Goal: Task Accomplishment & Management: Manage account settings

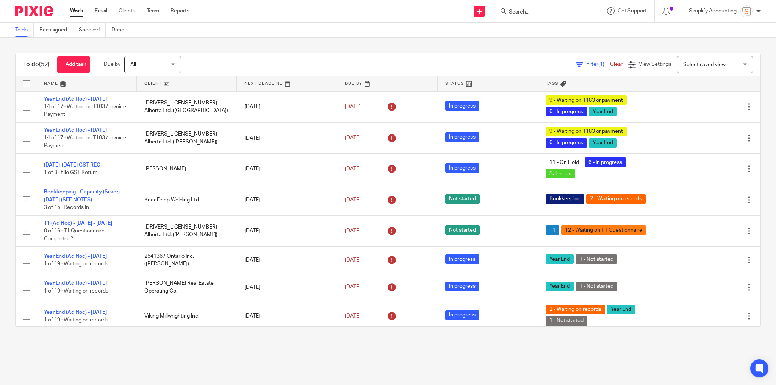
click at [533, 8] on form at bounding box center [548, 10] width 81 height 9
click at [521, 11] on input "Search" at bounding box center [542, 12] width 68 height 7
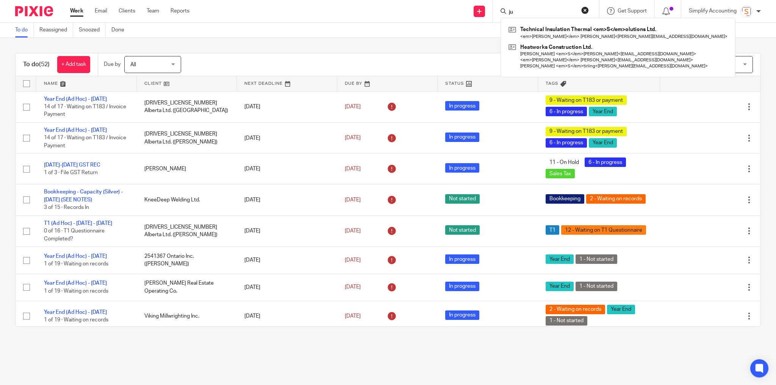
type input "j"
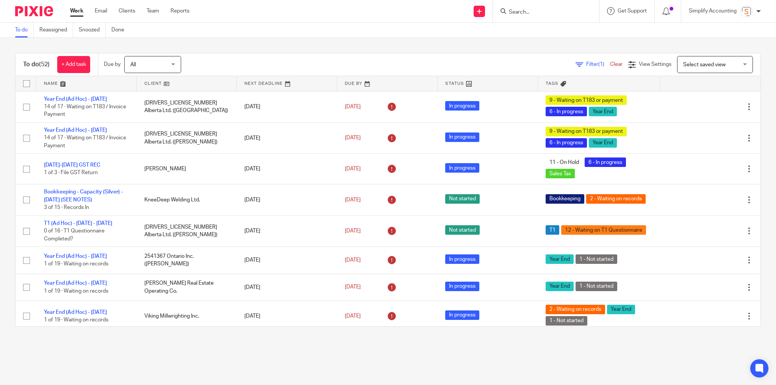
click at [521, 12] on input "Search" at bounding box center [542, 12] width 68 height 7
type input "statt"
click at [539, 33] on link at bounding box center [579, 32] width 144 height 17
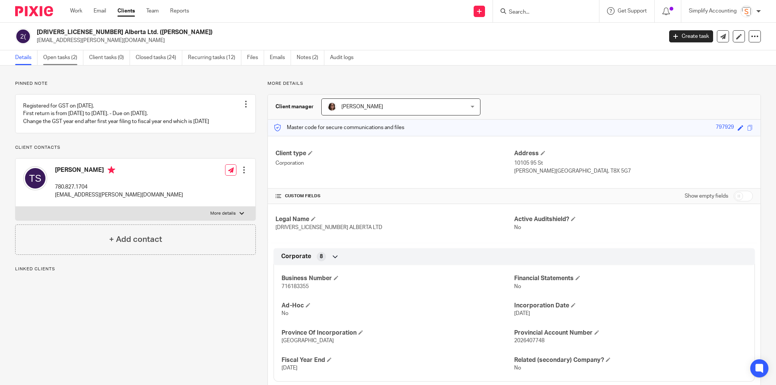
click at [55, 56] on link "Open tasks (2)" at bounding box center [63, 57] width 40 height 15
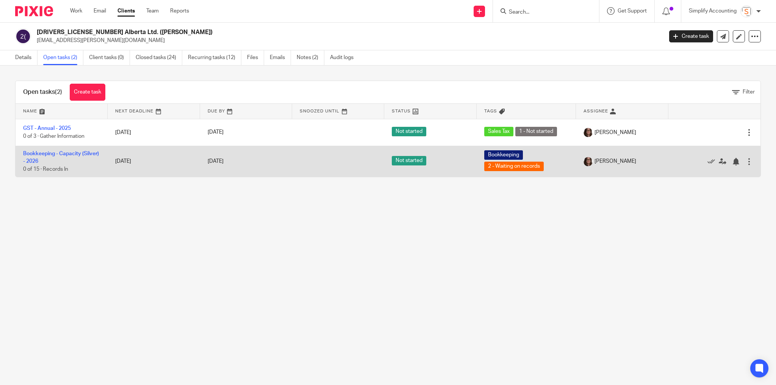
drag, startPoint x: 49, startPoint y: 152, endPoint x: 38, endPoint y: 147, distance: 12.5
click at [49, 152] on link "Bookkeeping - Capacity (Silver) - 2026" at bounding box center [61, 157] width 76 height 13
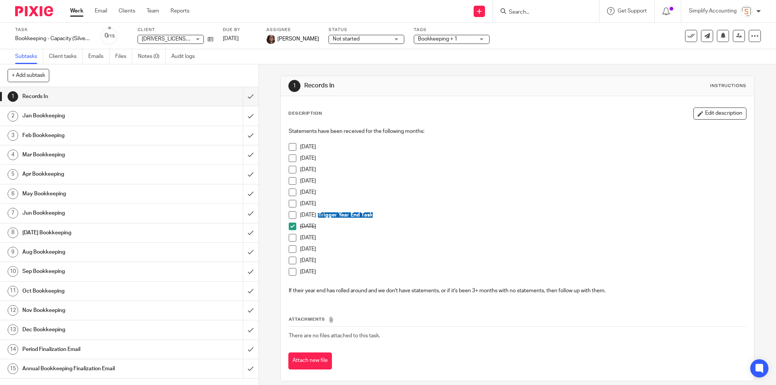
click at [589, 209] on div "Jun 2026" at bounding box center [523, 205] width 446 height 11
click at [290, 236] on span at bounding box center [293, 238] width 8 height 8
click at [74, 11] on link "Work" at bounding box center [76, 11] width 13 height 8
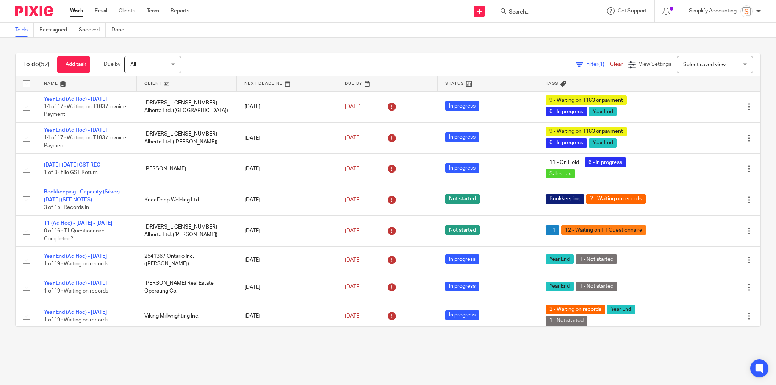
click at [537, 11] on input "Search" at bounding box center [542, 12] width 68 height 7
type input "highmoo"
click at [535, 30] on link at bounding box center [581, 35] width 148 height 23
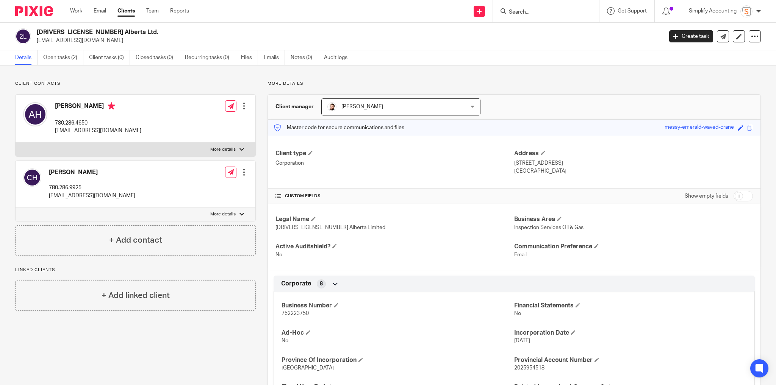
click at [244, 172] on div at bounding box center [244, 173] width 8 height 8
click at [211, 232] on button "CC in auto emails" at bounding box center [198, 231] width 50 height 10
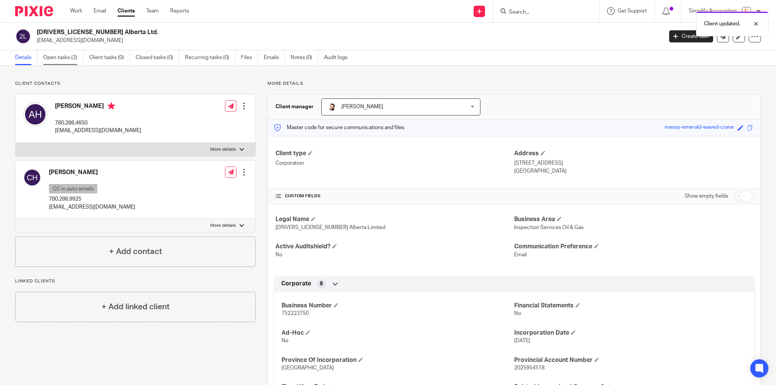
click at [61, 58] on link "Open tasks (2)" at bounding box center [63, 57] width 40 height 15
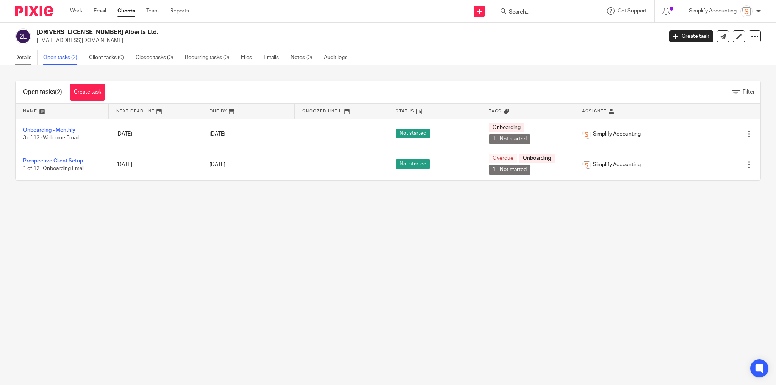
click at [25, 56] on link "Details" at bounding box center [26, 57] width 22 height 15
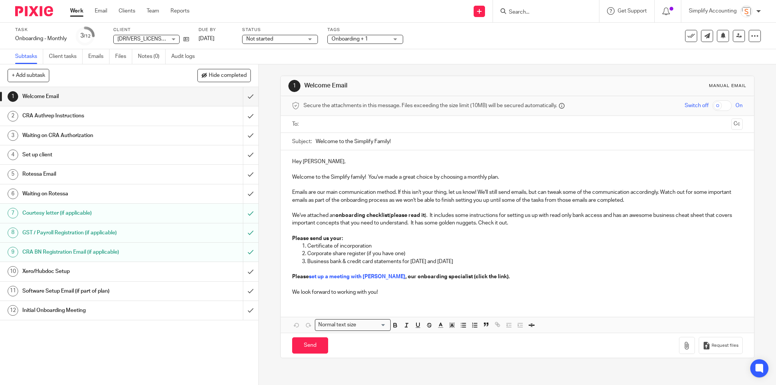
click at [333, 126] on input "text" at bounding box center [517, 124] width 422 height 9
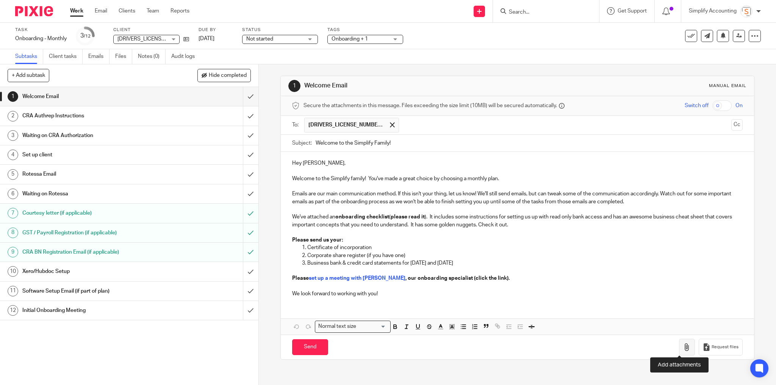
click at [679, 349] on button "button" at bounding box center [687, 347] width 16 height 17
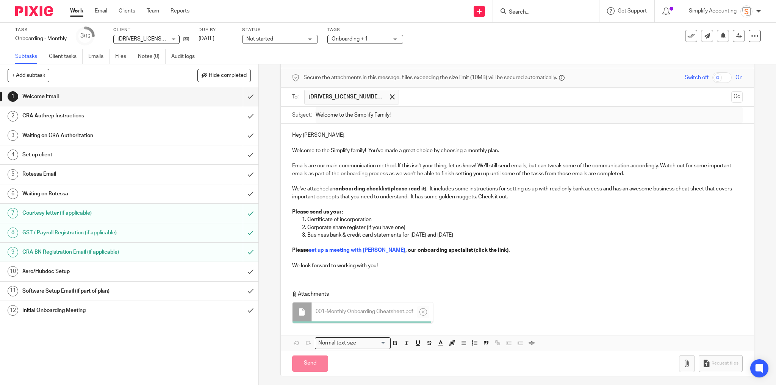
scroll to position [26, 0]
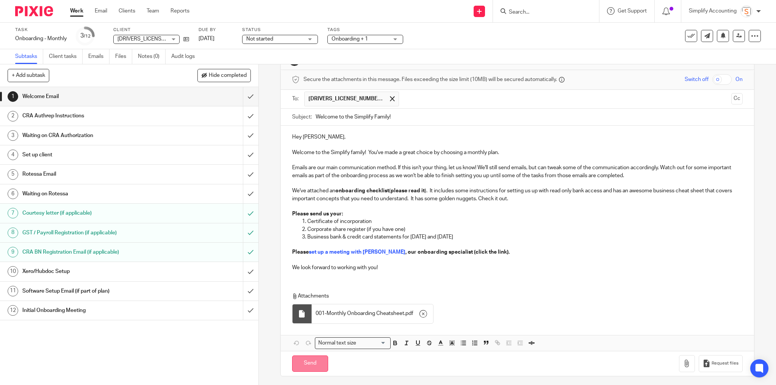
click at [307, 361] on input "Send" at bounding box center [310, 364] width 36 height 16
type input "Sent"
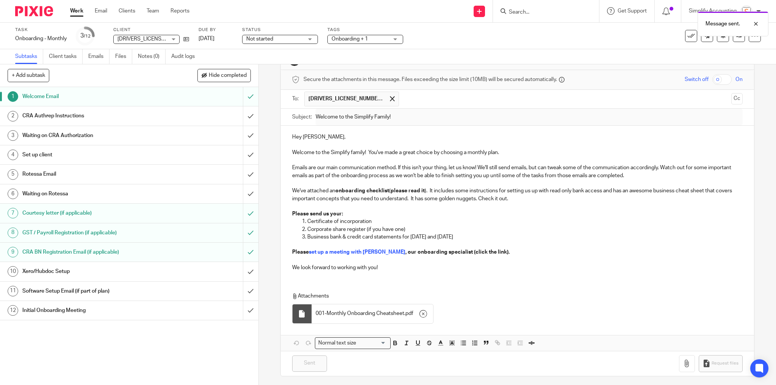
click at [194, 116] on div "CRA Authrep Instructions" at bounding box center [128, 115] width 213 height 11
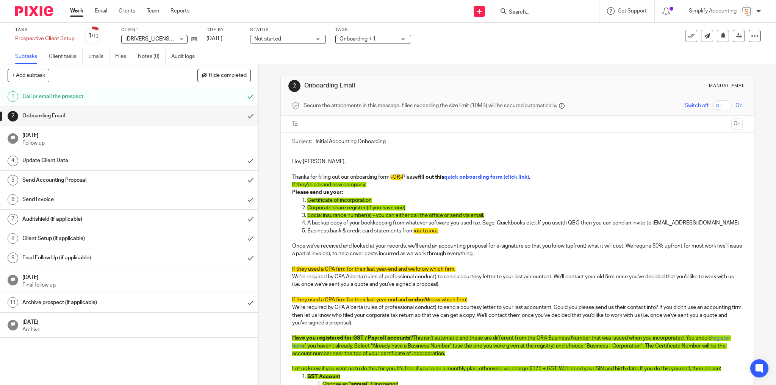
click at [161, 161] on div "Update Client Data" at bounding box center [128, 160] width 213 height 11
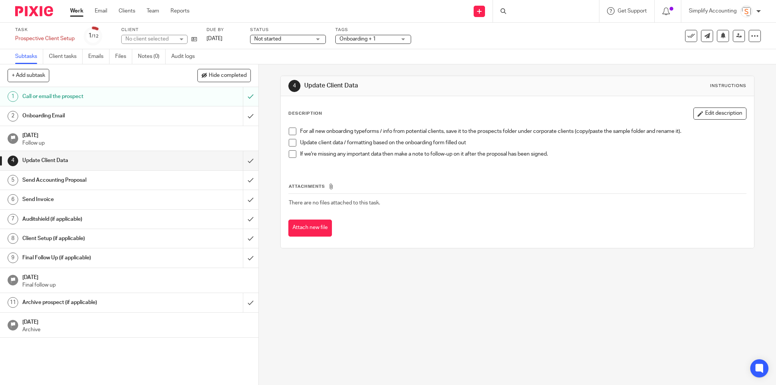
click at [162, 183] on div "Send Accounting Proposal" at bounding box center [128, 180] width 213 height 11
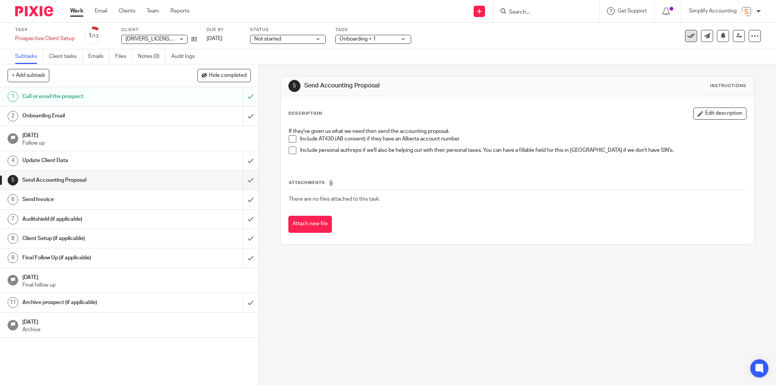
click at [687, 39] on icon at bounding box center [691, 36] width 8 height 8
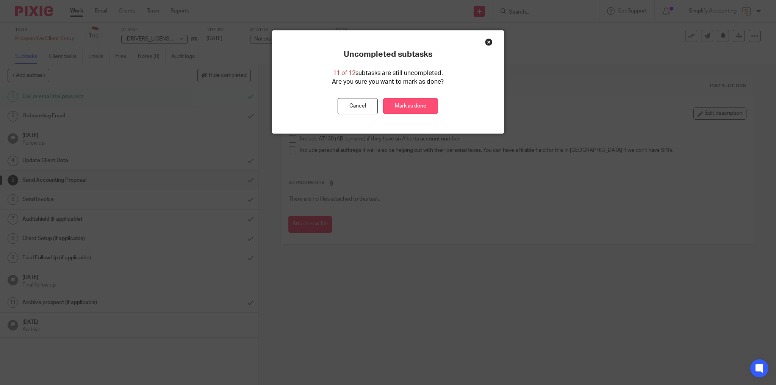
click at [399, 108] on link "Mark as done" at bounding box center [410, 106] width 55 height 16
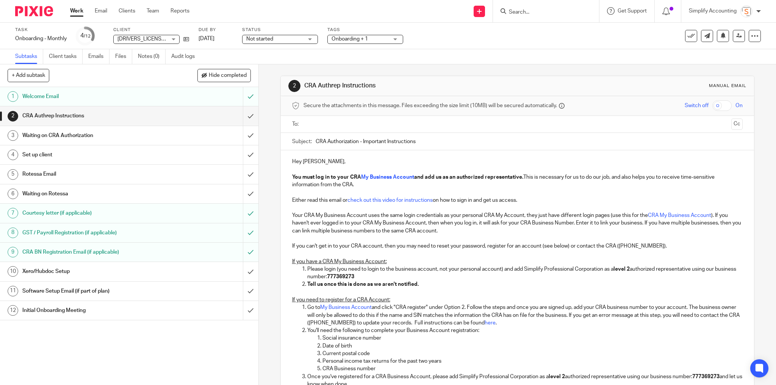
click at [340, 118] on ul at bounding box center [517, 124] width 427 height 13
click at [346, 129] on ul at bounding box center [517, 124] width 427 height 13
click at [341, 119] on ul at bounding box center [517, 124] width 427 height 13
click at [341, 122] on input "text" at bounding box center [517, 124] width 422 height 9
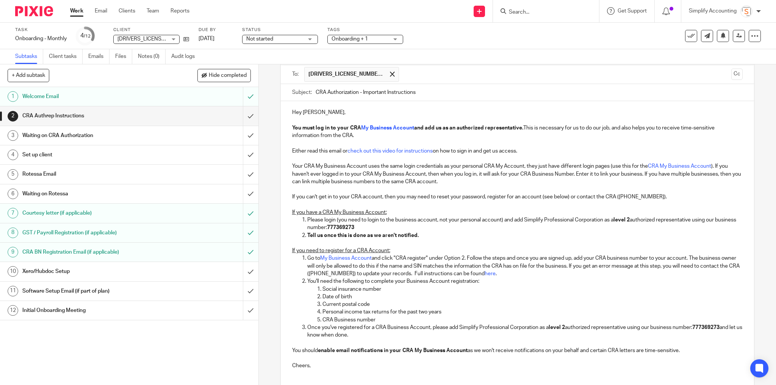
scroll to position [107, 0]
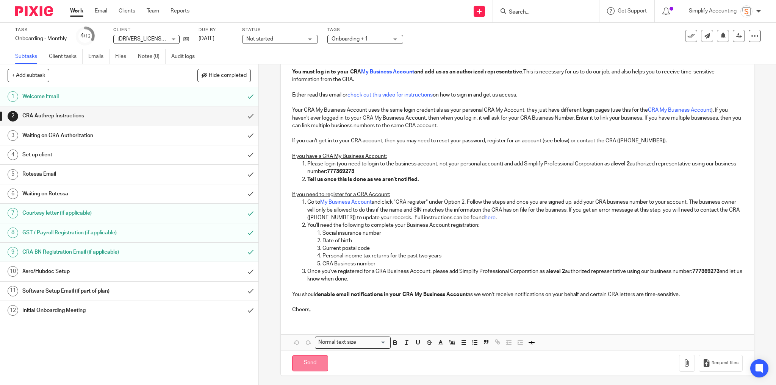
click at [304, 365] on input "Send" at bounding box center [310, 363] width 36 height 16
type input "Sent"
click at [124, 170] on h1 "Rotessa Email" at bounding box center [93, 174] width 142 height 11
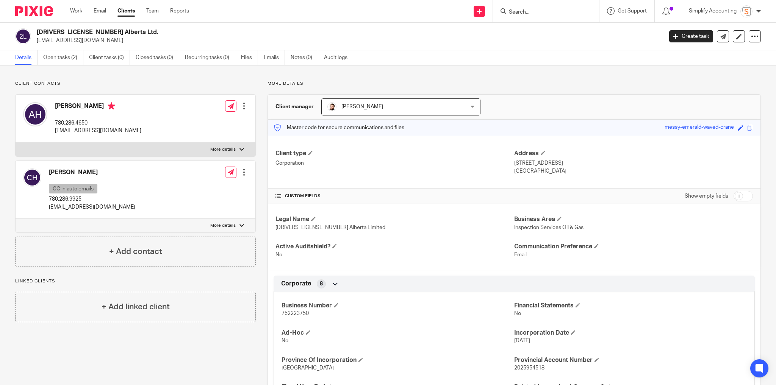
click at [50, 30] on h2 "[DRIVERS_LICENSE_NUMBER] Alberta Ltd." at bounding box center [285, 32] width 497 height 8
click at [51, 30] on h2 "[DRIVERS_LICENSE_NUMBER] Alberta Ltd." at bounding box center [285, 32] width 497 height 8
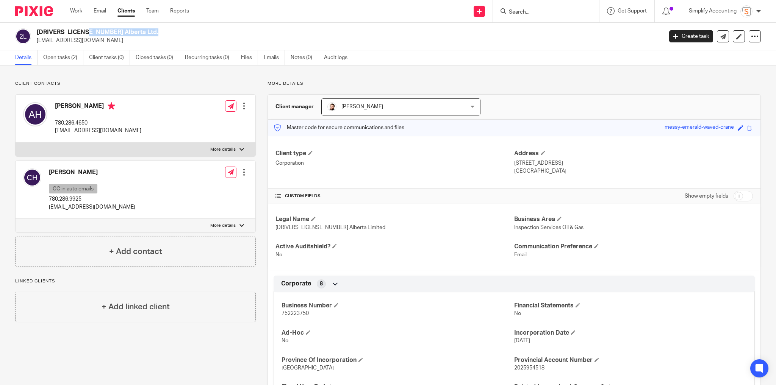
click at [51, 30] on h2 "[DRIVERS_LICENSE_NUMBER] Alberta Ltd." at bounding box center [285, 32] width 497 height 8
copy div "[DRIVERS_LICENSE_NUMBER] Alberta Ltd."
click at [77, 41] on p "[EMAIL_ADDRESS][DOMAIN_NAME]" at bounding box center [347, 41] width 621 height 8
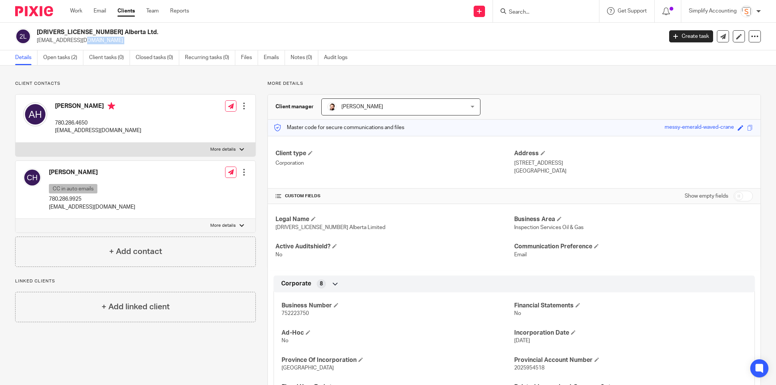
copy main "arhighmoor@icloud.com Create task Update from Companies House Export data Merge…"
click at [290, 310] on p "752223750" at bounding box center [398, 314] width 233 height 8
copy span "752223750"
click at [737, 38] on icon at bounding box center [739, 37] width 6 height 6
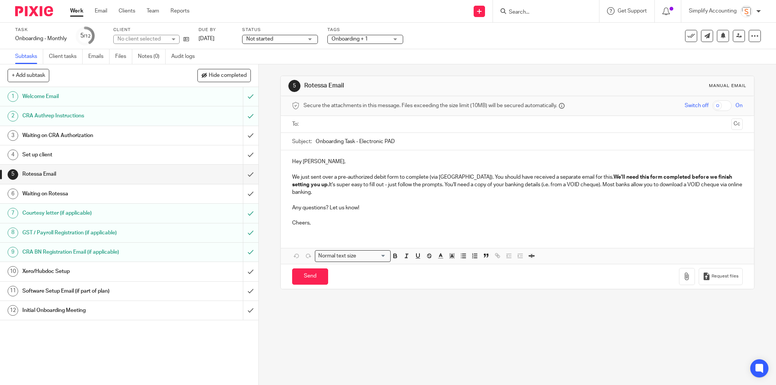
click at [355, 122] on input "text" at bounding box center [517, 124] width 422 height 9
click at [311, 276] on input "Send" at bounding box center [310, 278] width 36 height 16
type input "Sent"
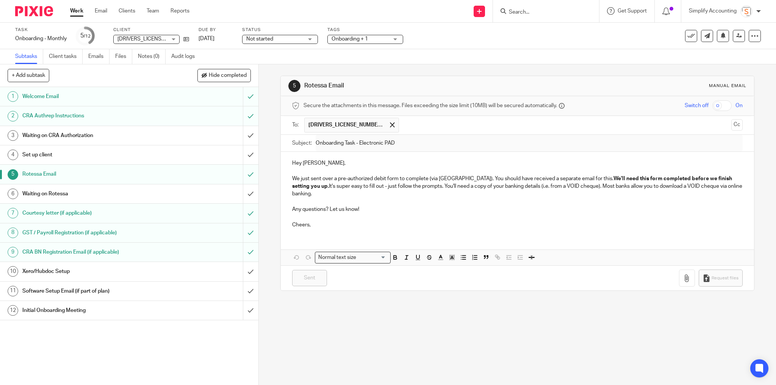
click at [124, 134] on h1 "Waiting on CRA Authorization" at bounding box center [93, 135] width 142 height 11
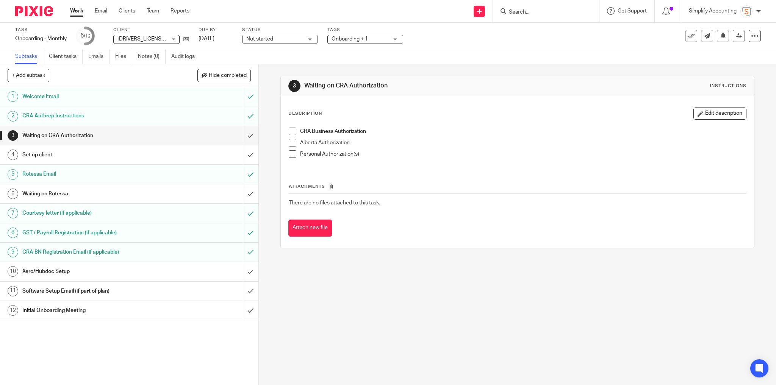
click at [84, 155] on h1 "Set up client" at bounding box center [93, 154] width 142 height 11
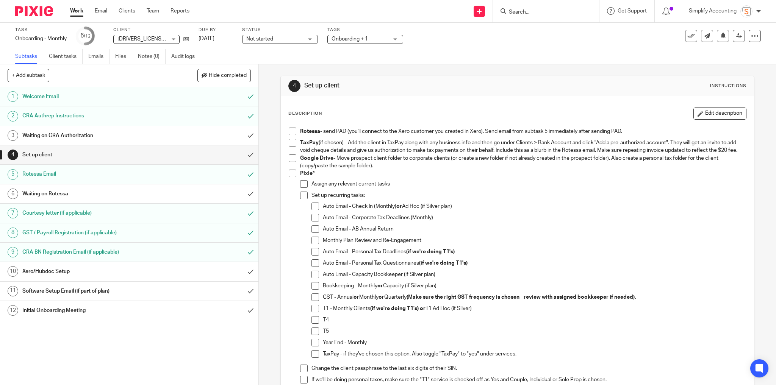
click at [289, 130] on span at bounding box center [293, 132] width 8 height 8
click at [291, 162] on span at bounding box center [293, 159] width 8 height 8
click at [289, 177] on span at bounding box center [293, 174] width 8 height 8
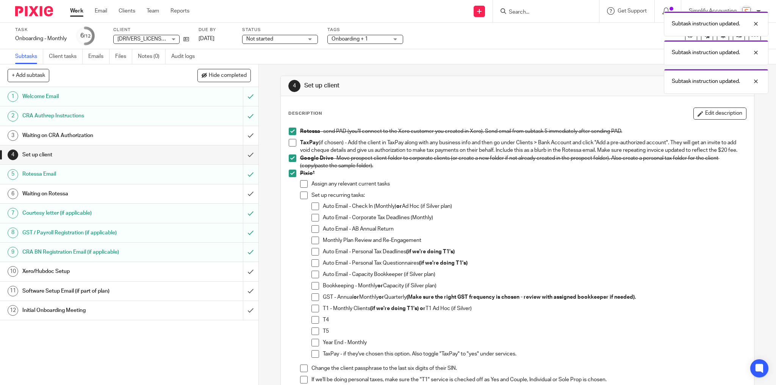
click at [305, 188] on span at bounding box center [304, 184] width 8 height 8
click at [304, 188] on span at bounding box center [304, 184] width 8 height 8
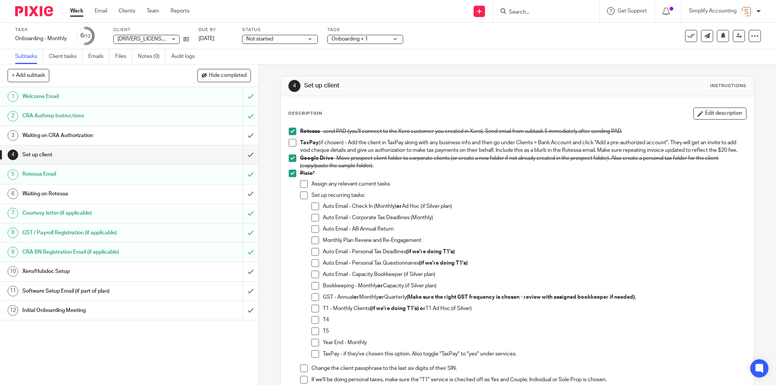
click at [316, 210] on span at bounding box center [315, 207] width 8 height 8
click at [314, 222] on span at bounding box center [315, 218] width 8 height 8
click at [311, 233] on span at bounding box center [315, 229] width 8 height 8
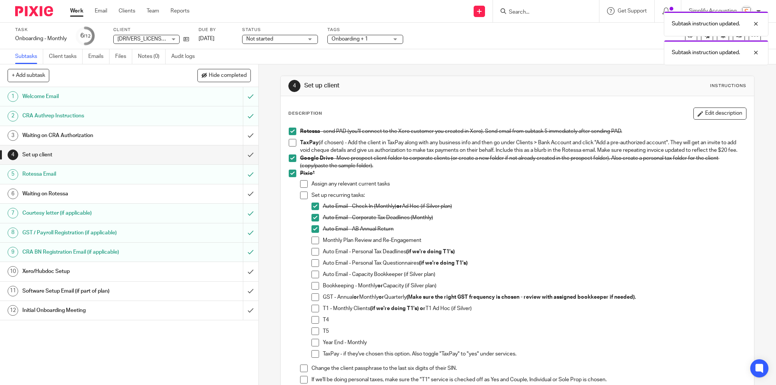
click at [313, 244] on span at bounding box center [315, 241] width 8 height 8
click at [313, 256] on span at bounding box center [315, 252] width 8 height 8
click at [312, 267] on span at bounding box center [315, 264] width 8 height 8
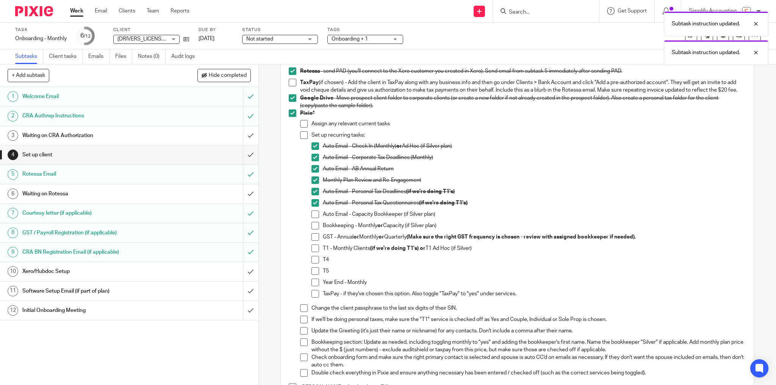
scroll to position [61, 0]
click at [312, 229] on span at bounding box center [315, 226] width 8 height 8
click at [312, 241] on span at bounding box center [315, 237] width 8 height 8
click at [311, 252] on span at bounding box center [315, 248] width 8 height 8
click at [316, 263] on span at bounding box center [315, 260] width 8 height 8
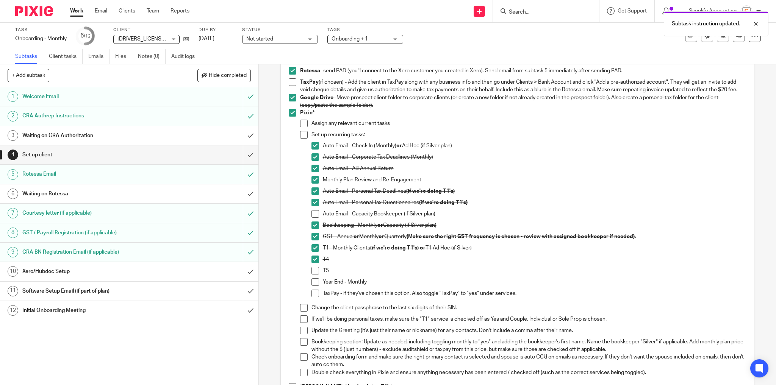
click at [313, 278] on li "T5" at bounding box center [528, 272] width 435 height 11
drag, startPoint x: 314, startPoint y: 279, endPoint x: 430, endPoint y: 278, distance: 116.3
click at [314, 275] on span at bounding box center [315, 271] width 8 height 8
click at [315, 286] on span at bounding box center [315, 282] width 8 height 8
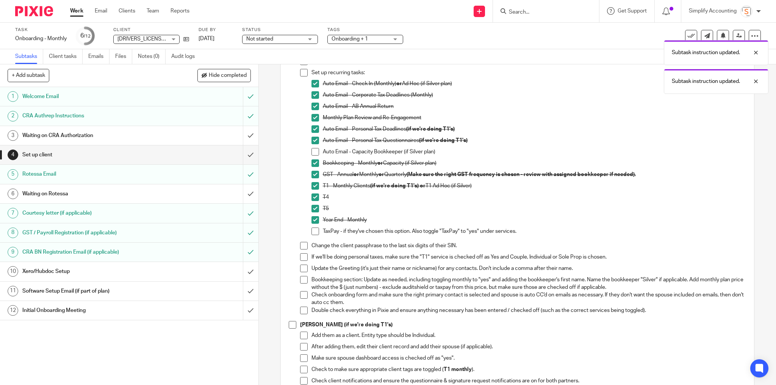
scroll to position [152, 0]
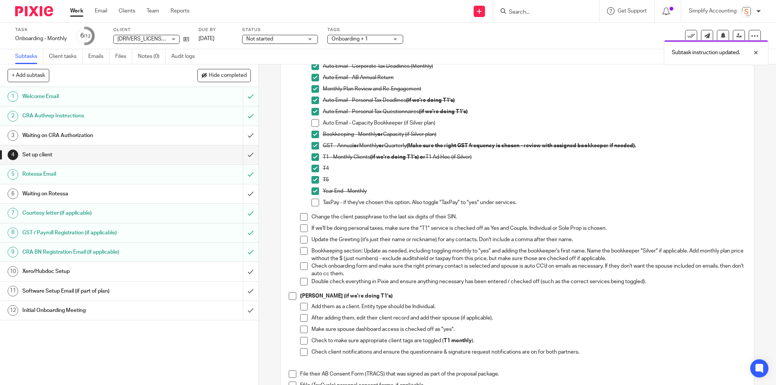
click at [302, 221] on span at bounding box center [304, 217] width 8 height 8
click at [300, 232] on span at bounding box center [304, 229] width 8 height 8
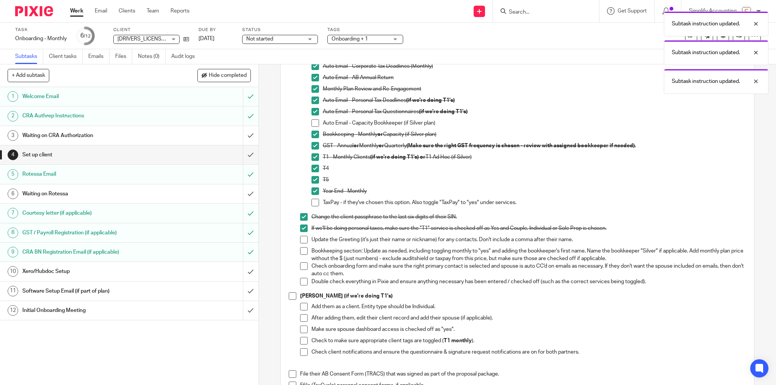
click at [300, 244] on span at bounding box center [304, 240] width 8 height 8
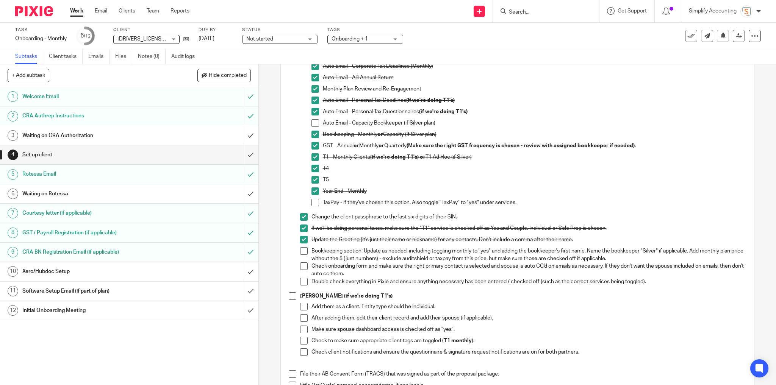
click at [663, 184] on p "T5" at bounding box center [535, 180] width 424 height 8
click at [300, 270] on span at bounding box center [304, 267] width 8 height 8
click at [300, 255] on span at bounding box center [304, 251] width 8 height 8
click at [300, 286] on span at bounding box center [304, 282] width 8 height 8
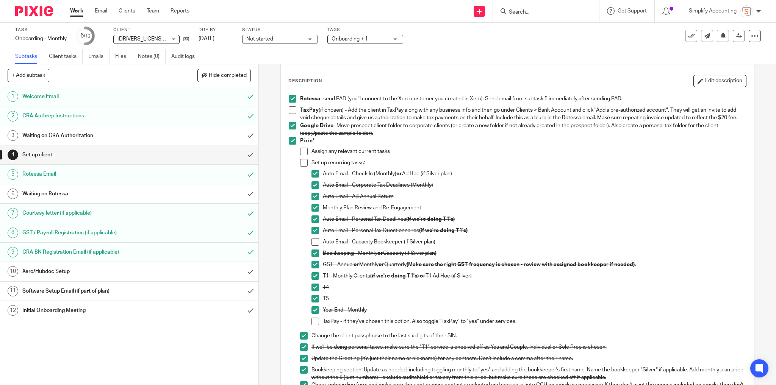
scroll to position [0, 0]
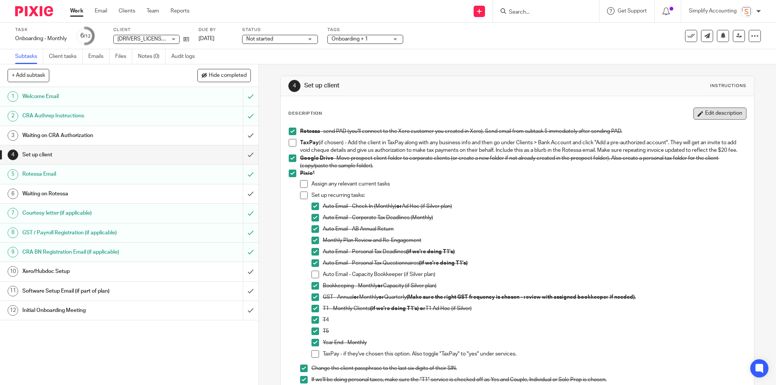
click at [718, 115] on button "Edit description" at bounding box center [719, 114] width 53 height 12
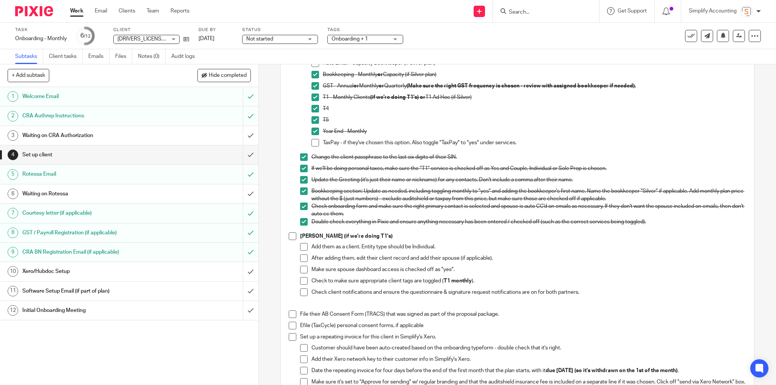
scroll to position [273, 0]
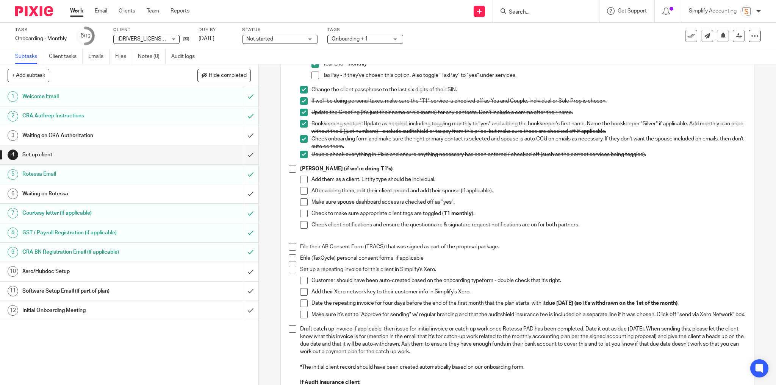
click at [443, 274] on p "Set up a repeating invoice for this client in Simplify's Xero." at bounding box center [523, 270] width 446 height 8
drag, startPoint x: 436, startPoint y: 275, endPoint x: 505, endPoint y: 276, distance: 68.6
click at [505, 274] on p "Set up a repeating invoice for this client in Simplify's Xero. PREPPED AND READ…" at bounding box center [523, 270] width 446 height 8
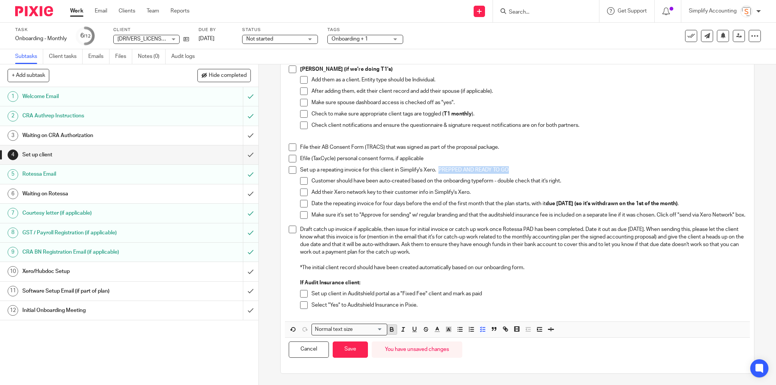
click at [389, 330] on icon "button" at bounding box center [391, 329] width 7 height 7
click at [450, 332] on button "button" at bounding box center [448, 329] width 9 height 9
click at [492, 355] on li "color:#653294" at bounding box center [493, 355] width 6 height 6
click at [433, 329] on button "button" at bounding box center [437, 329] width 9 height 9
click at [429, 340] on li "color:#FFFFFF" at bounding box center [432, 340] width 6 height 6
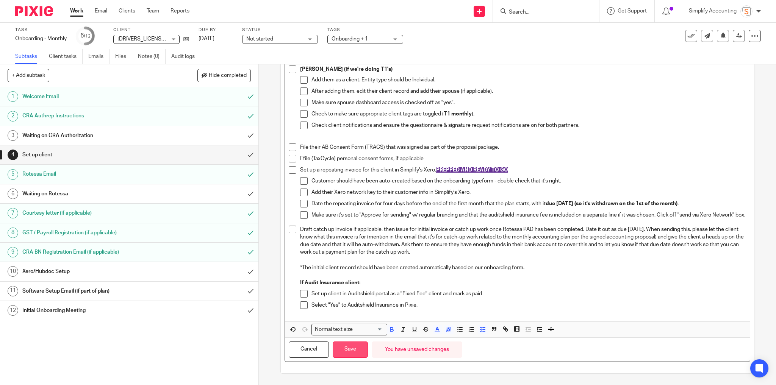
click at [354, 350] on button "Save" at bounding box center [350, 350] width 35 height 16
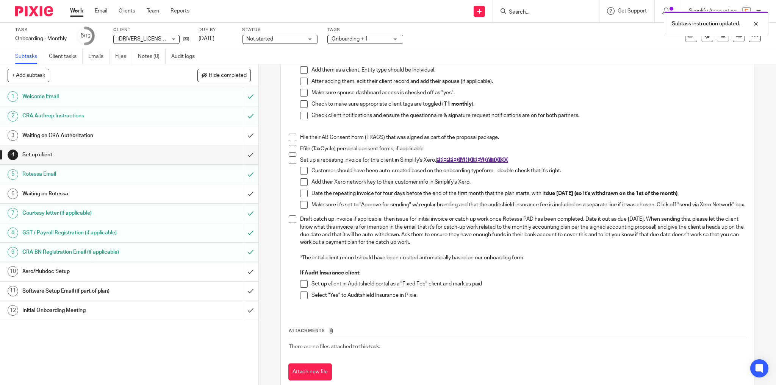
click at [300, 175] on span at bounding box center [304, 171] width 8 height 8
click at [301, 197] on span at bounding box center [304, 194] width 8 height 8
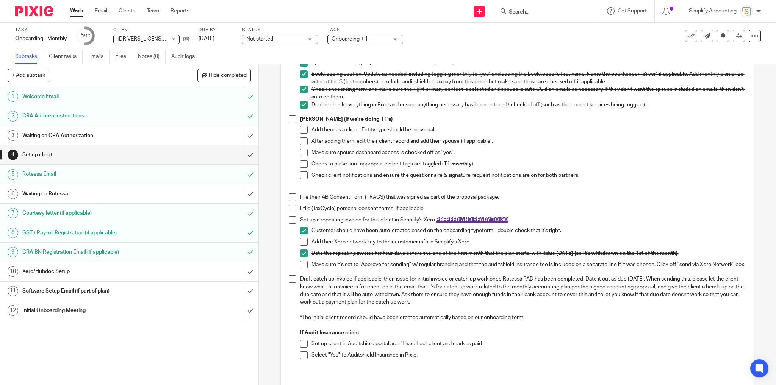
scroll to position [297, 0]
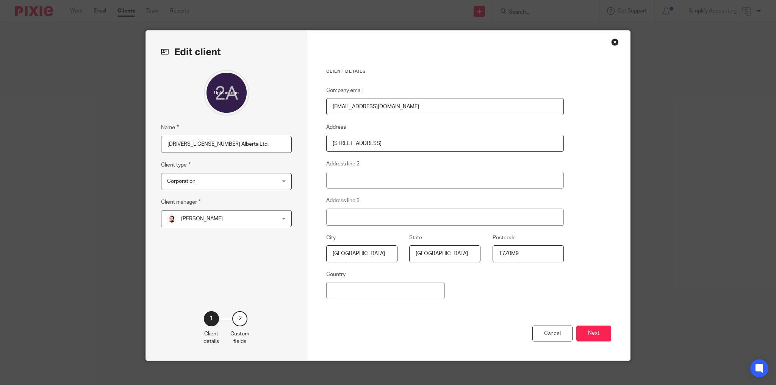
drag, startPoint x: 208, startPoint y: 144, endPoint x: 239, endPoint y: 142, distance: 31.1
click at [230, 143] on input "2595451 Alberta Ltd." at bounding box center [226, 144] width 131 height 17
type input "[DRIVERS_LICENSE_NUMBER] Alberta Limited ([GEOGRAPHIC_DATA])"
click at [595, 336] on button "Next" at bounding box center [593, 334] width 35 height 16
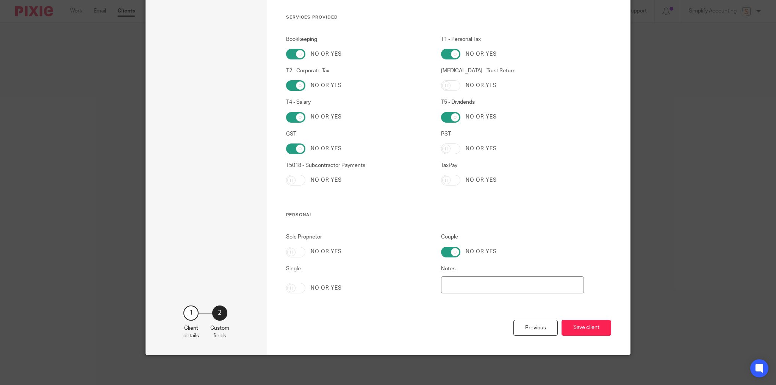
scroll to position [874, 0]
click at [601, 331] on button "Save client" at bounding box center [587, 328] width 50 height 16
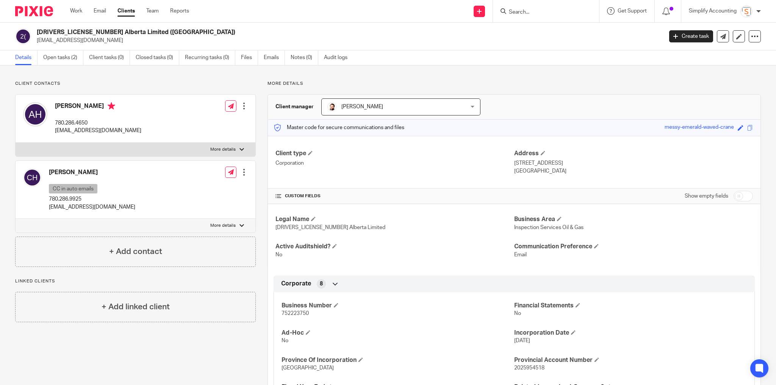
click at [524, 366] on span "2025954518" at bounding box center [529, 368] width 30 height 5
copy p "2025954518"
click at [73, 130] on p "arhighmoor@icloud.com" at bounding box center [98, 131] width 86 height 8
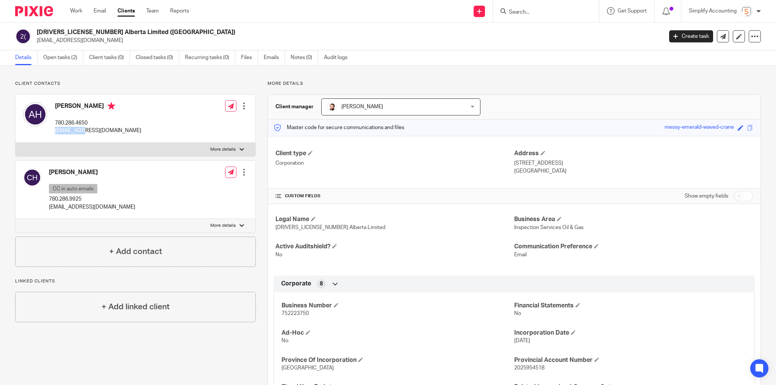
click at [73, 130] on p "[EMAIL_ADDRESS][DOMAIN_NAME]" at bounding box center [98, 131] width 86 height 8
copy div "[EMAIL_ADDRESS][DOMAIN_NAME]"
click at [221, 148] on p "More details" at bounding box center [222, 150] width 25 height 6
click at [16, 143] on input "More details" at bounding box center [15, 142] width 0 height 0
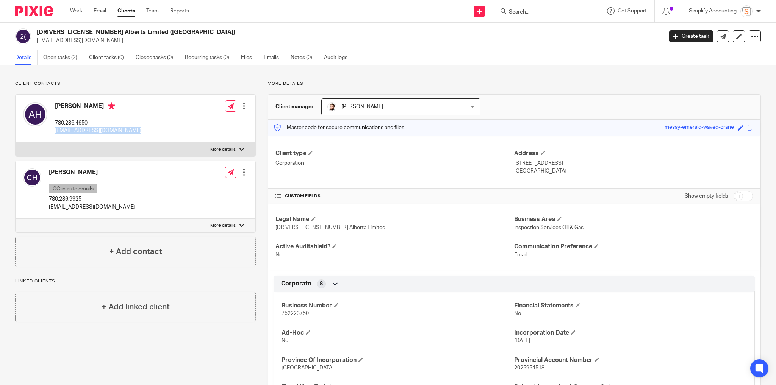
checkbox input "true"
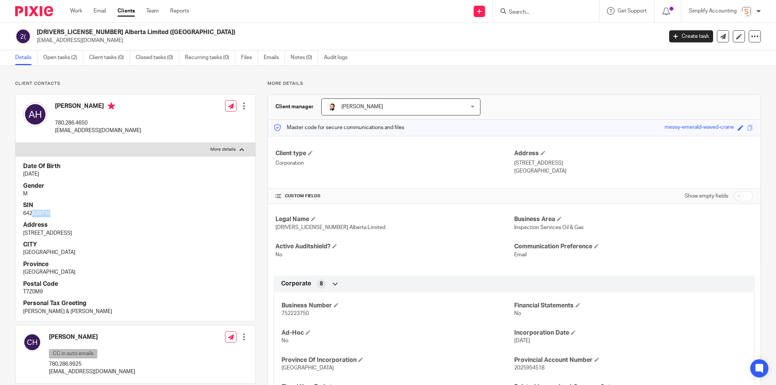
drag, startPoint x: 33, startPoint y: 215, endPoint x: 50, endPoint y: 214, distance: 17.5
click at [51, 214] on p "642620710" at bounding box center [135, 214] width 225 height 8
copy p "620710"
click at [697, 124] on div "messy-emerald-waved-crane" at bounding box center [699, 128] width 69 height 9
click at [738, 128] on span at bounding box center [741, 128] width 6 height 6
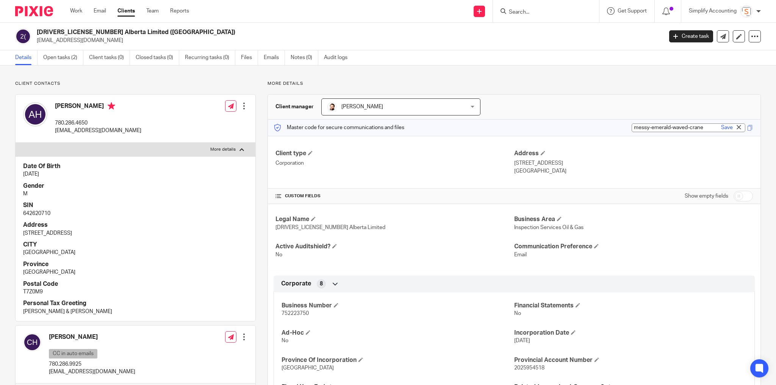
paste input "620710"
type input "620710"
click at [722, 128] on link "Save" at bounding box center [727, 128] width 12 height 8
type input "620710"
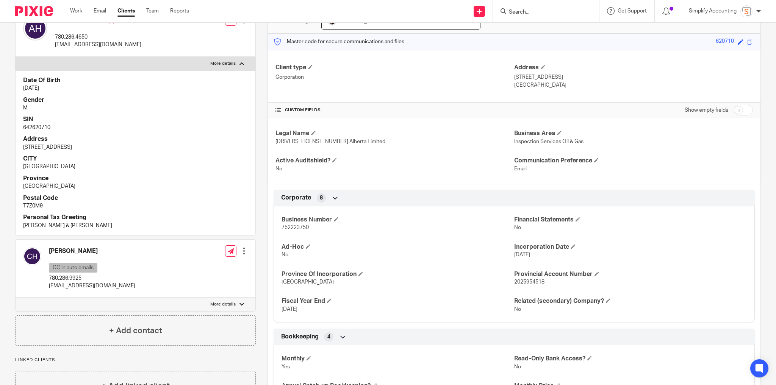
scroll to position [91, 0]
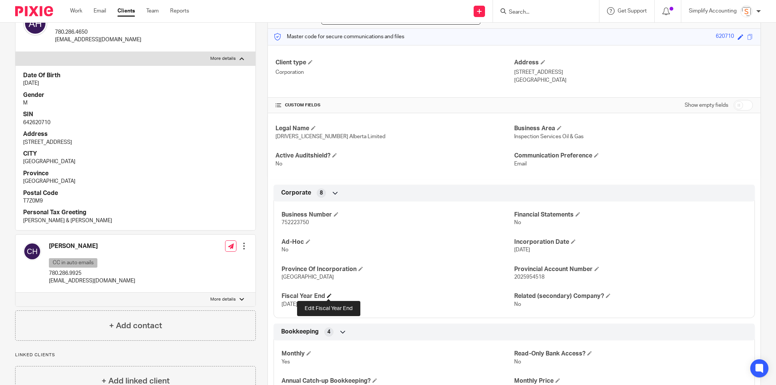
click at [329, 296] on span at bounding box center [329, 296] width 5 height 5
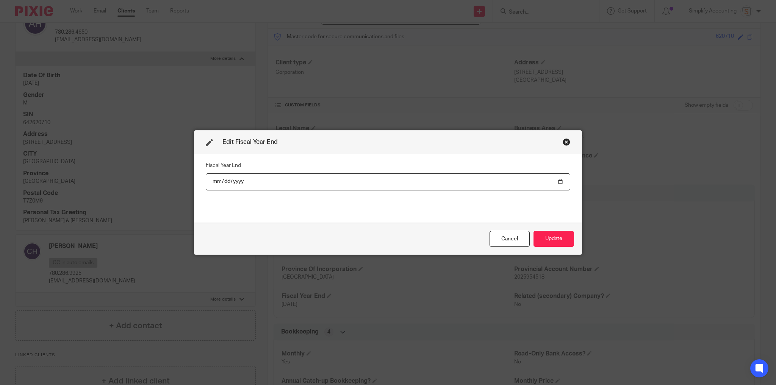
click at [230, 181] on input "2025-03-31" at bounding box center [388, 182] width 365 height 17
type input "2025-02-28"
click at [533, 231] on button "Update" at bounding box center [553, 239] width 41 height 16
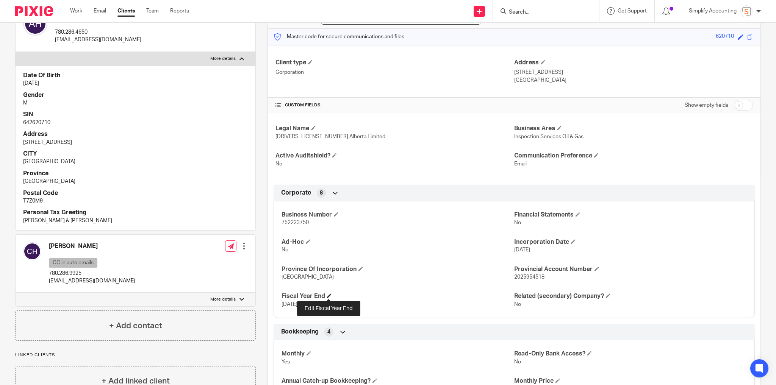
click at [327, 296] on span at bounding box center [329, 296] width 5 height 5
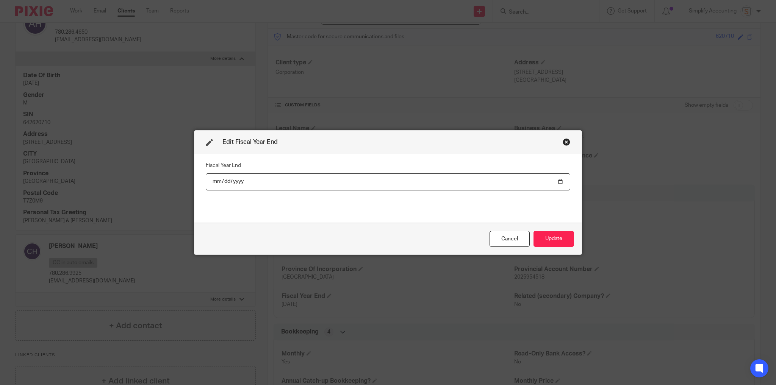
click at [218, 181] on input "2025-02-28" at bounding box center [388, 182] width 365 height 17
click at [219, 182] on input "2025-02-28" at bounding box center [388, 182] width 365 height 17
click at [220, 182] on input "2025-02-28" at bounding box center [388, 182] width 365 height 17
click at [219, 184] on input "2025-02-28" at bounding box center [388, 182] width 365 height 17
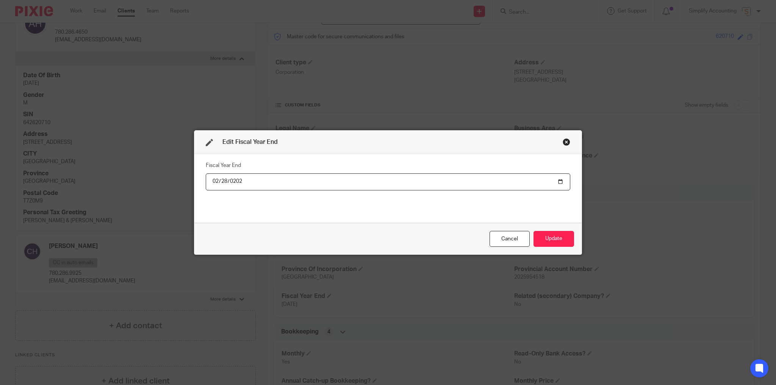
type input "2026-02-28"
click at [533, 231] on button "Update" at bounding box center [553, 239] width 41 height 16
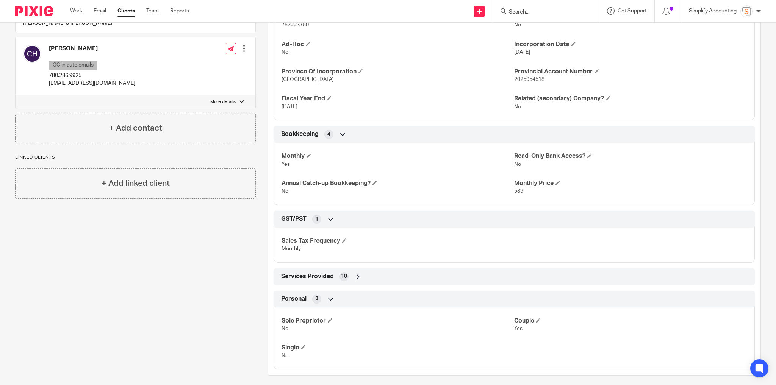
scroll to position [293, 0]
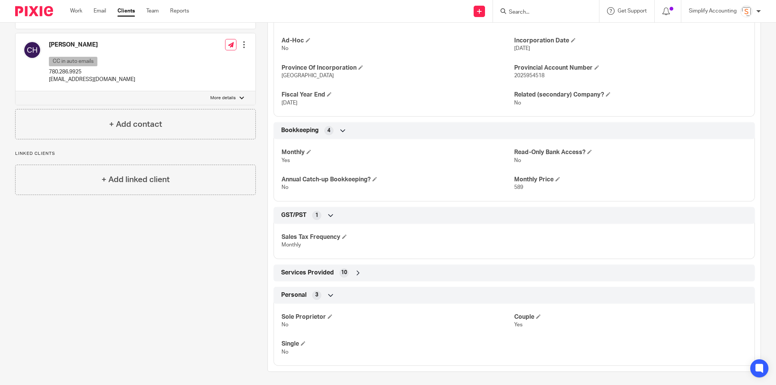
click at [311, 273] on span "Services Provided" at bounding box center [307, 273] width 53 height 8
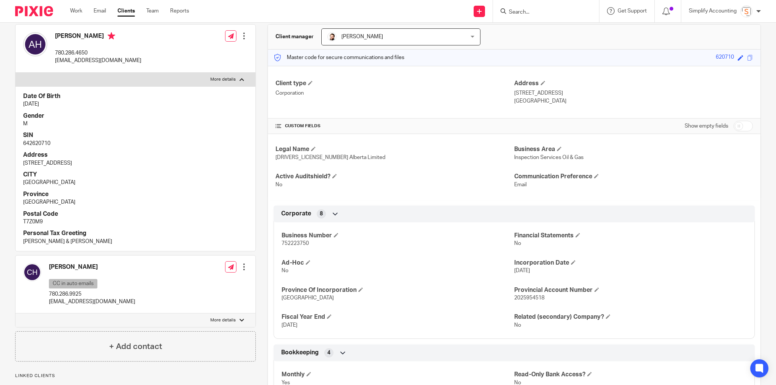
scroll to position [0, 0]
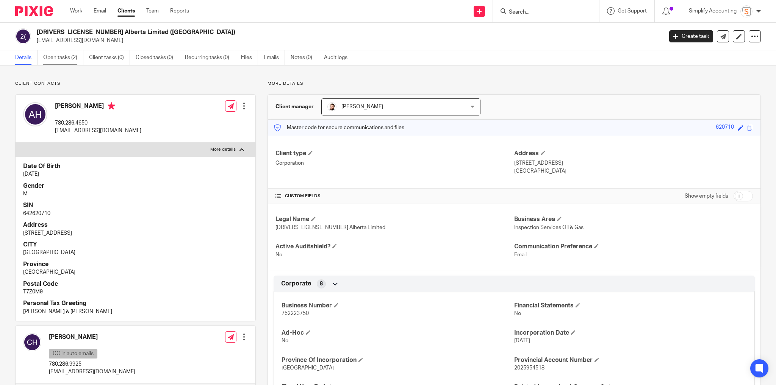
click at [59, 56] on link "Open tasks (2)" at bounding box center [63, 57] width 40 height 15
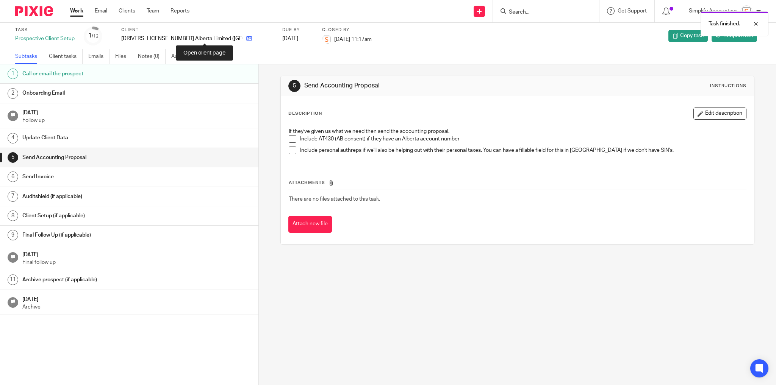
click at [246, 37] on icon at bounding box center [249, 39] width 6 height 6
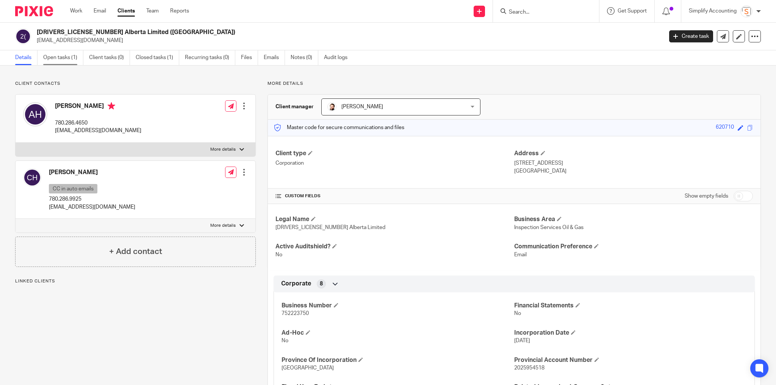
click at [72, 55] on link "Open tasks (1)" at bounding box center [63, 57] width 40 height 15
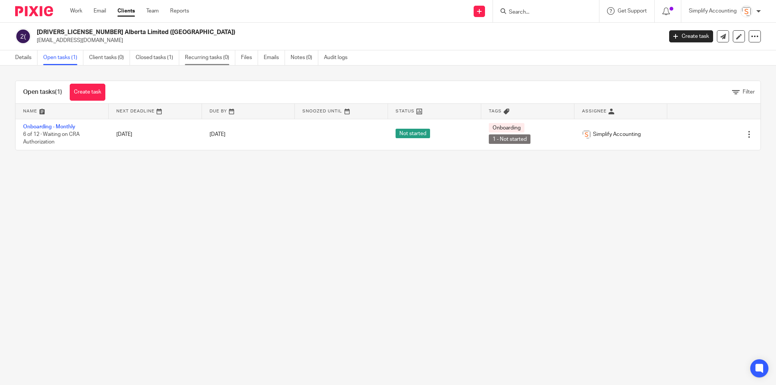
click at [226, 66] on div "Open tasks (1) Create task Filter Name Next Deadline Due By Snoozed Until Statu…" at bounding box center [388, 116] width 776 height 100
click at [209, 57] on link "Recurring tasks (0)" at bounding box center [210, 57] width 50 height 15
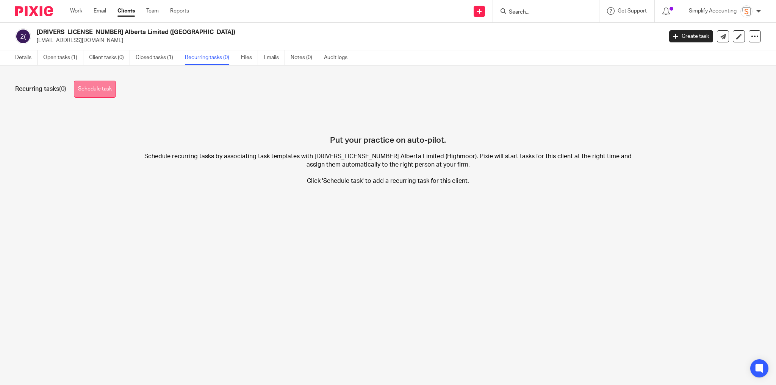
click at [106, 91] on link "Schedule task" at bounding box center [95, 89] width 42 height 17
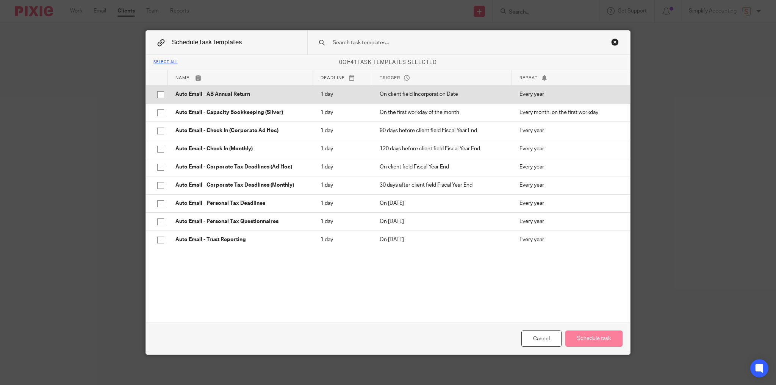
click at [156, 95] on input "checkbox" at bounding box center [160, 95] width 14 height 14
checkbox input "true"
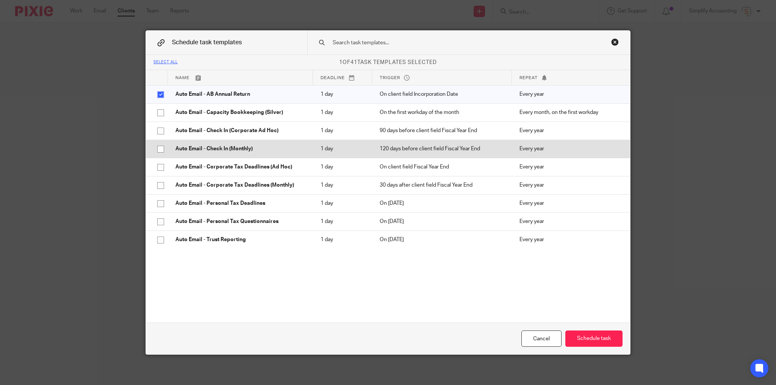
click at [158, 149] on input "checkbox" at bounding box center [160, 149] width 14 height 14
checkbox input "true"
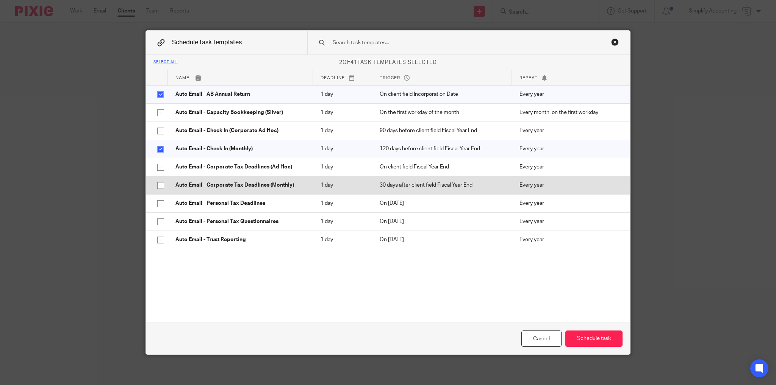
click at [159, 185] on input "checkbox" at bounding box center [160, 185] width 14 height 14
checkbox input "true"
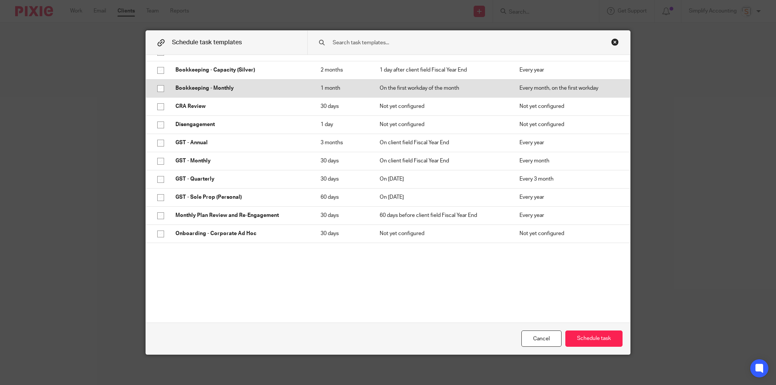
scroll to position [212, 0]
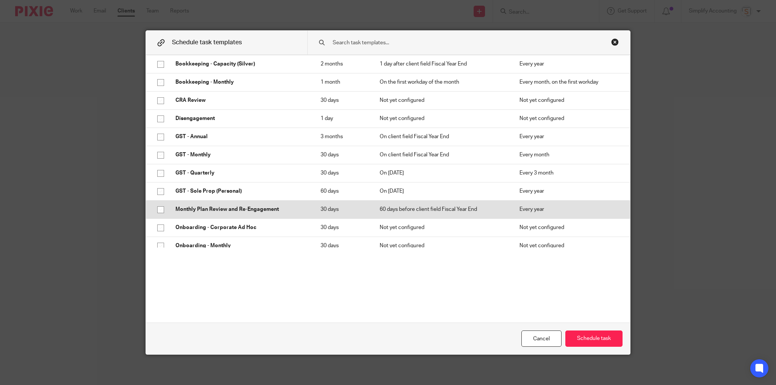
click at [155, 210] on input "checkbox" at bounding box center [160, 210] width 14 height 14
checkbox input "true"
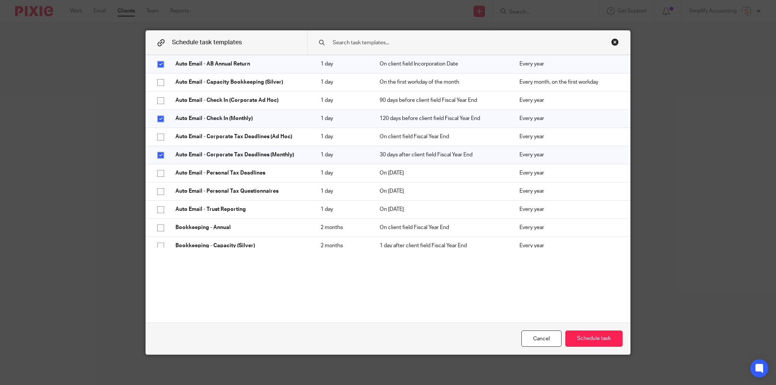
scroll to position [0, 0]
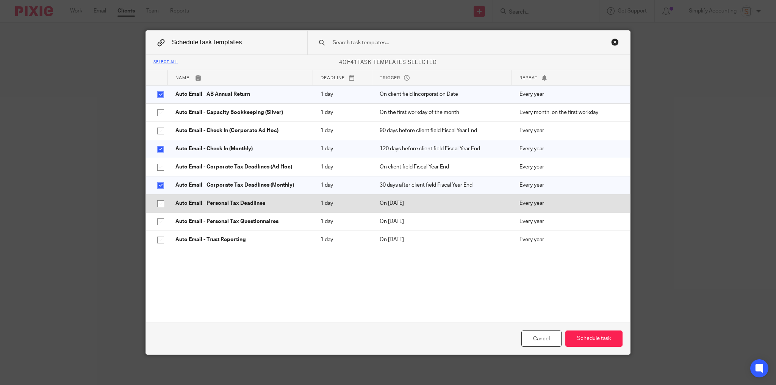
click at [157, 203] on input "checkbox" at bounding box center [160, 204] width 14 height 14
checkbox input "true"
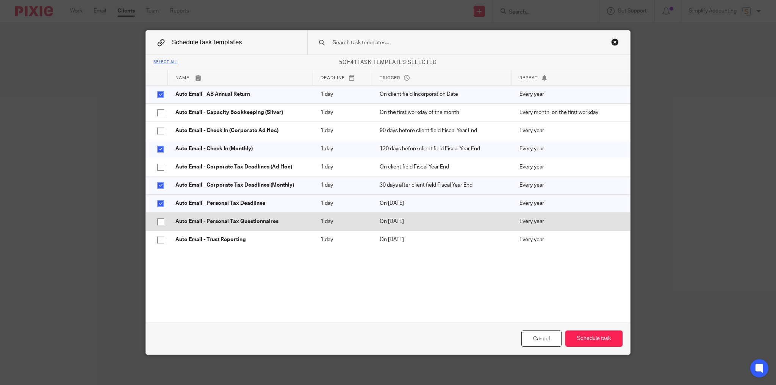
click at [156, 219] on input "checkbox" at bounding box center [160, 222] width 14 height 14
checkbox input "true"
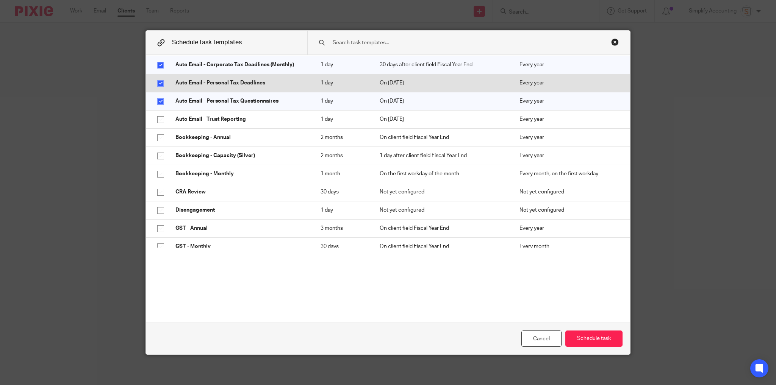
scroll to position [121, 0]
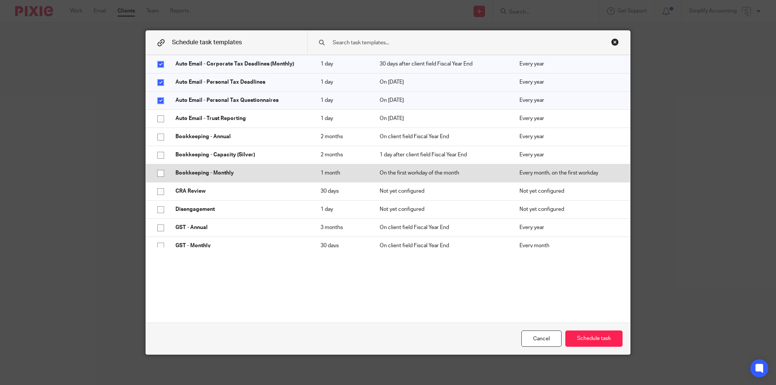
click at [156, 172] on input "checkbox" at bounding box center [160, 173] width 14 height 14
checkbox input "true"
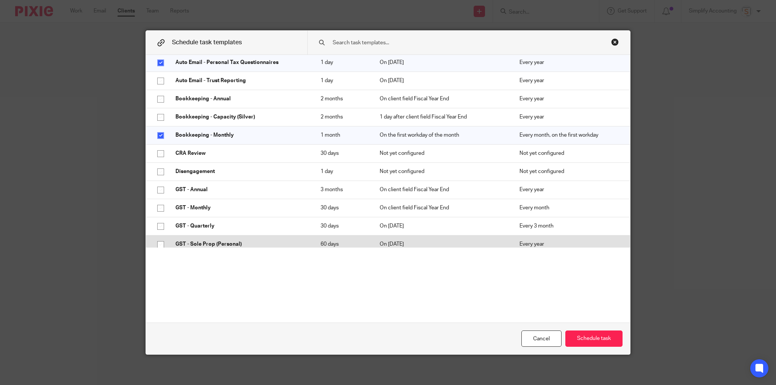
scroll to position [182, 0]
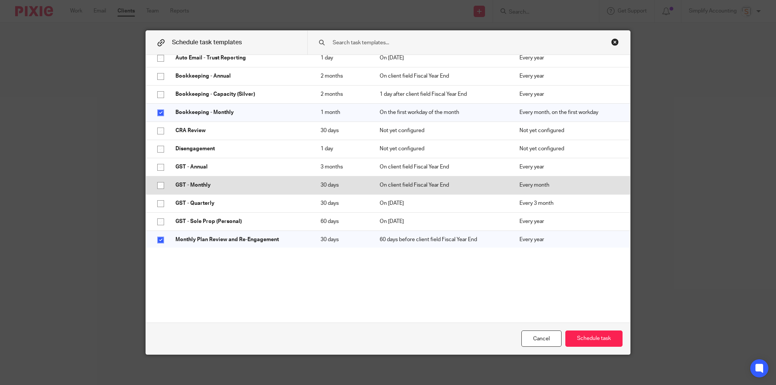
click at [158, 185] on input "checkbox" at bounding box center [160, 185] width 14 height 14
checkbox input "true"
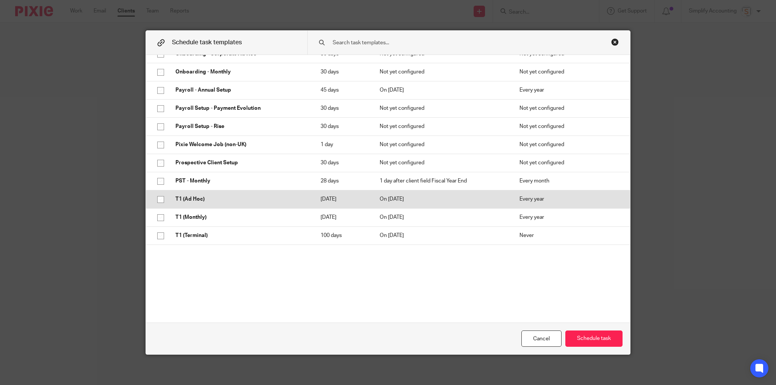
scroll to position [394, 0]
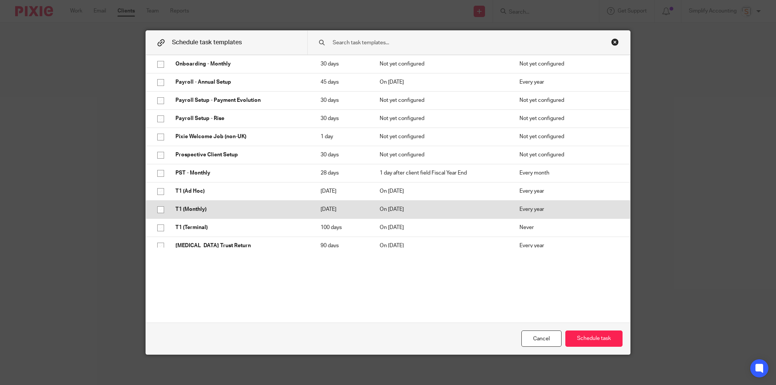
click at [157, 211] on input "checkbox" at bounding box center [160, 210] width 14 height 14
checkbox input "true"
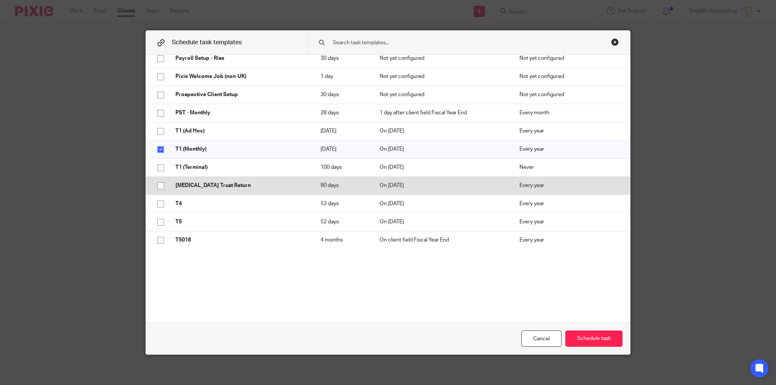
scroll to position [455, 0]
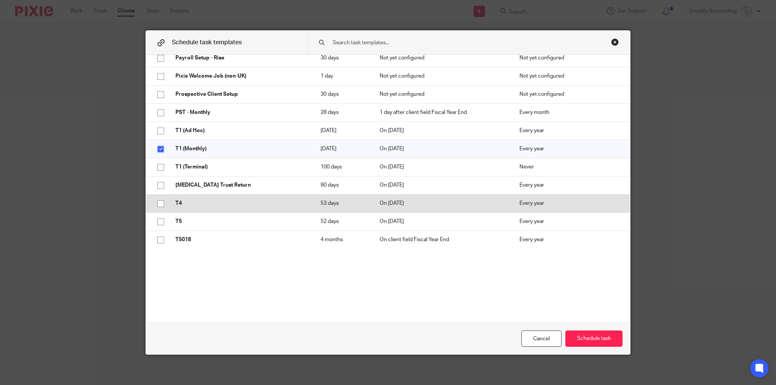
click at [158, 203] on input "checkbox" at bounding box center [160, 204] width 14 height 14
checkbox input "true"
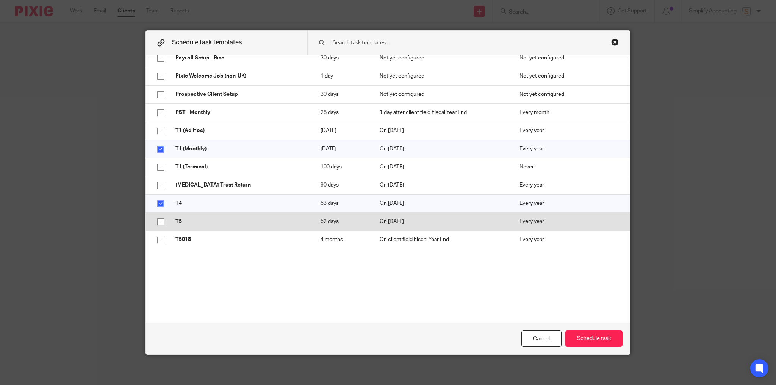
click at [158, 224] on input "checkbox" at bounding box center [160, 222] width 14 height 14
checkbox input "true"
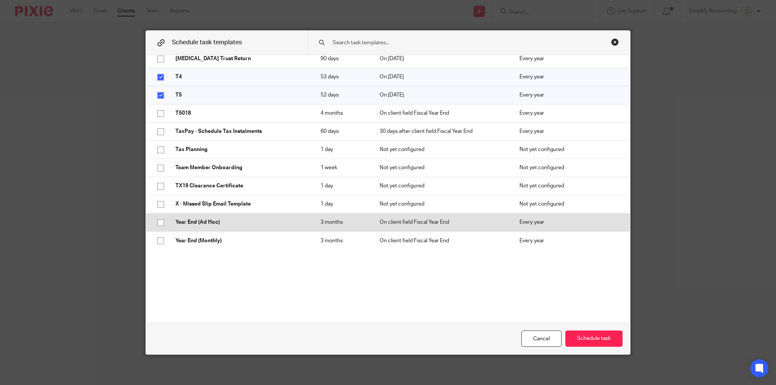
scroll to position [583, 0]
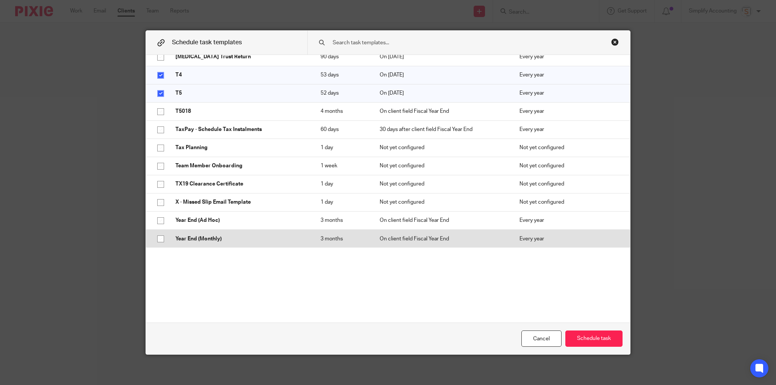
click at [158, 238] on input "checkbox" at bounding box center [160, 239] width 14 height 14
checkbox input "true"
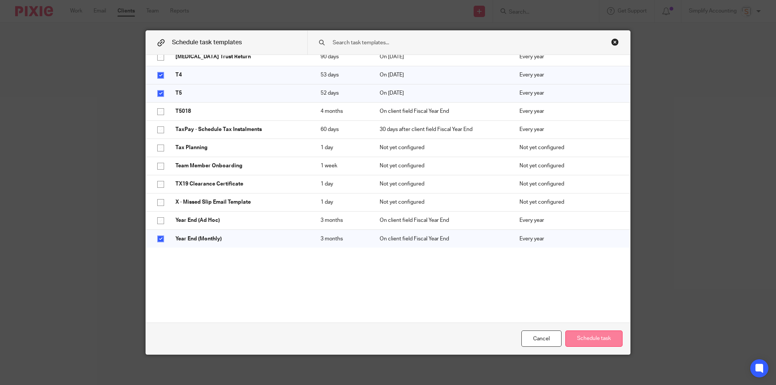
click at [591, 341] on button "Schedule task" at bounding box center [593, 339] width 57 height 16
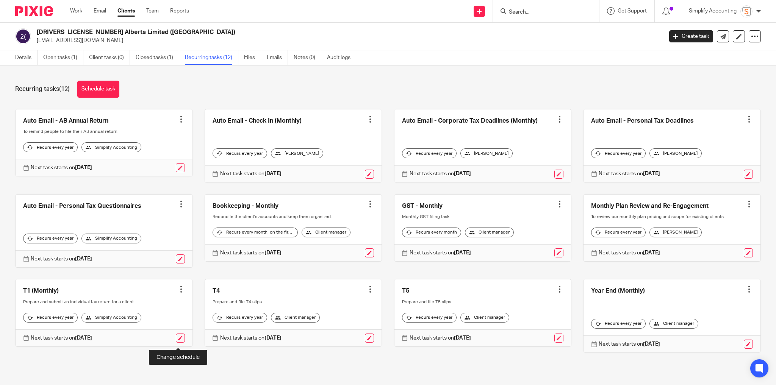
click at [179, 343] on link at bounding box center [180, 338] width 9 height 9
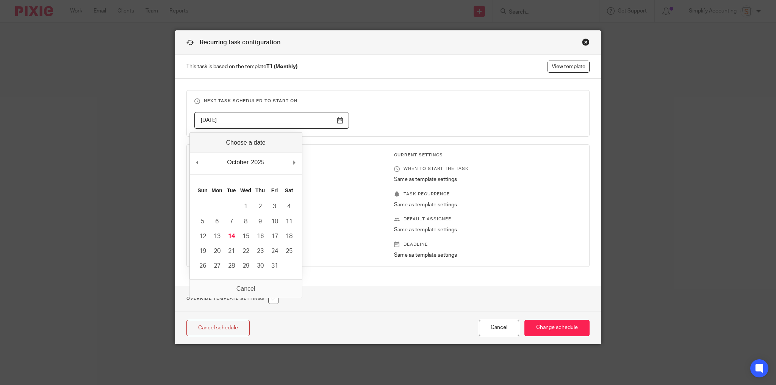
click at [210, 121] on input "[DATE]" at bounding box center [271, 120] width 155 height 17
click at [504, 330] on button "Cancel" at bounding box center [499, 328] width 40 height 16
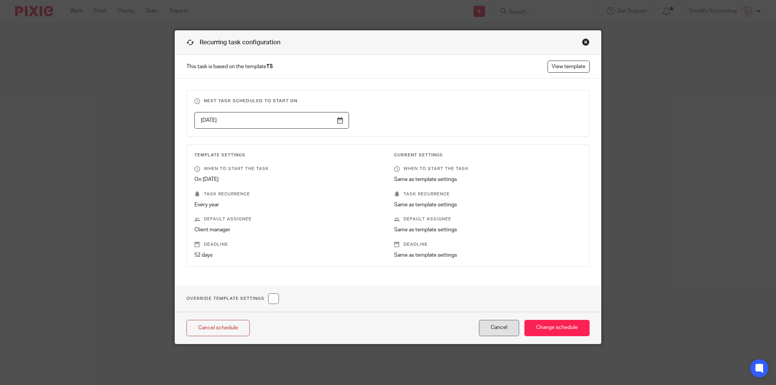
click at [489, 327] on button "Cancel" at bounding box center [499, 328] width 40 height 16
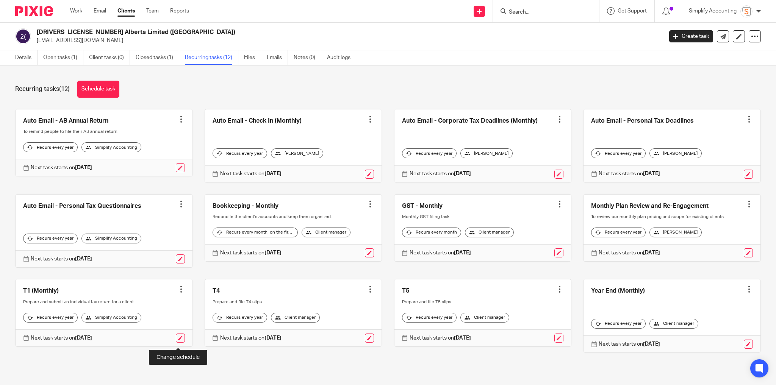
click at [177, 340] on link at bounding box center [180, 338] width 9 height 9
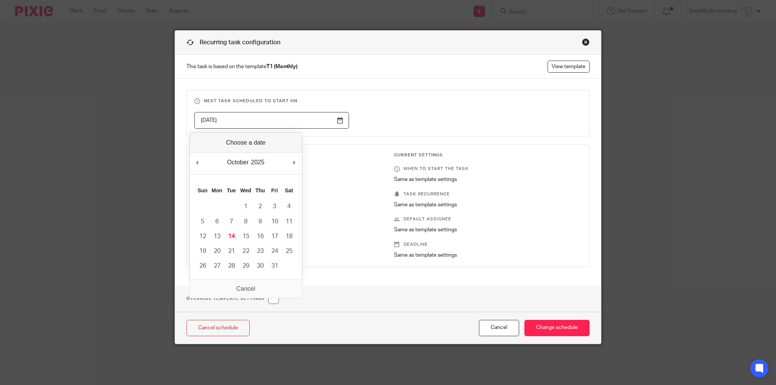
click at [208, 122] on input "[DATE]" at bounding box center [271, 120] width 155 height 17
type input "2027033"
click at [250, 294] on form "Recurring task configuration This task is based on the template T1 (Monthly) Vi…" at bounding box center [388, 187] width 426 height 313
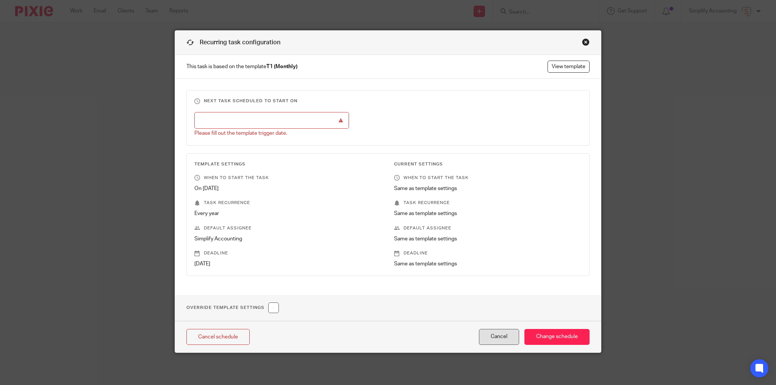
click at [503, 335] on button "Cancel" at bounding box center [499, 337] width 40 height 16
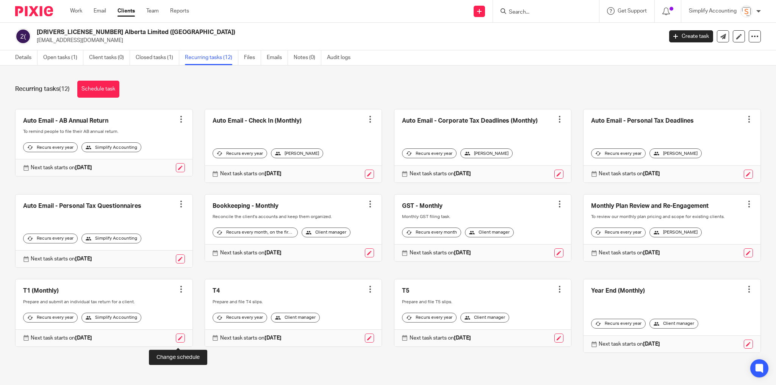
click at [178, 342] on link at bounding box center [180, 338] width 9 height 9
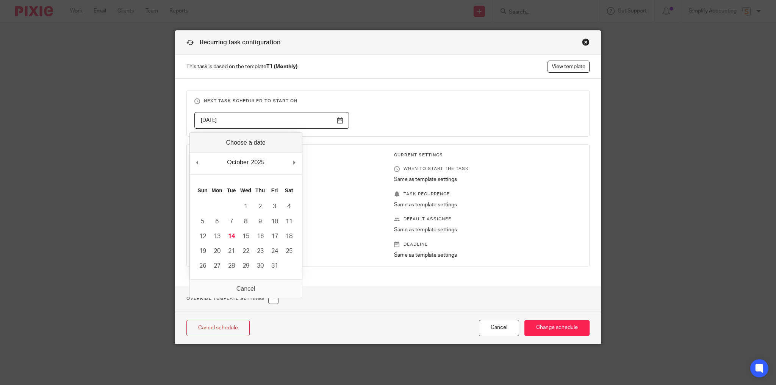
click at [339, 120] on input "[DATE]" at bounding box center [271, 120] width 155 height 17
click at [209, 120] on input "[DATE]" at bounding box center [271, 120] width 155 height 17
type input "20270301"
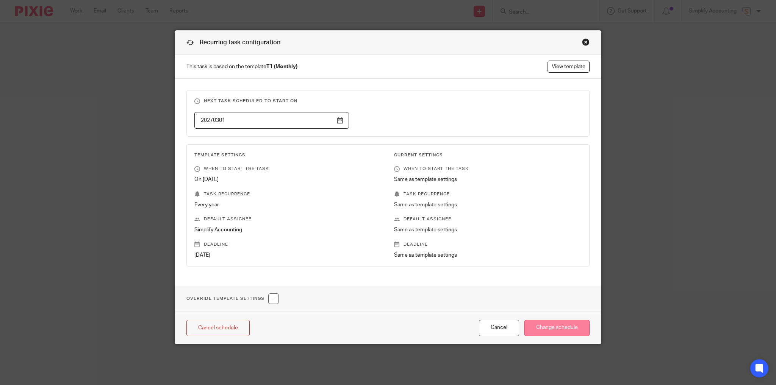
click at [568, 326] on input "Change schedule" at bounding box center [556, 328] width 65 height 16
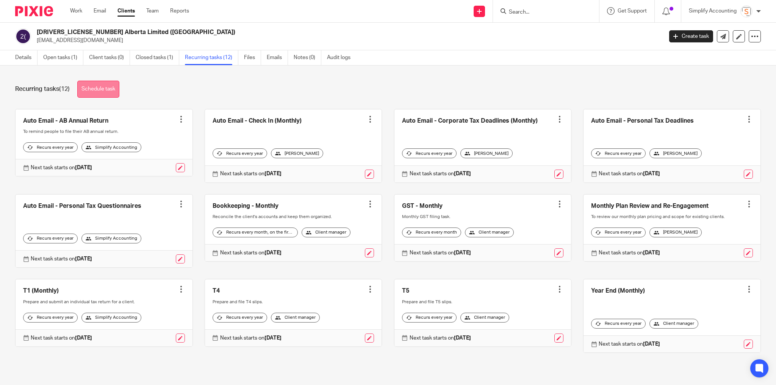
click at [108, 86] on link "Schedule task" at bounding box center [98, 89] width 42 height 17
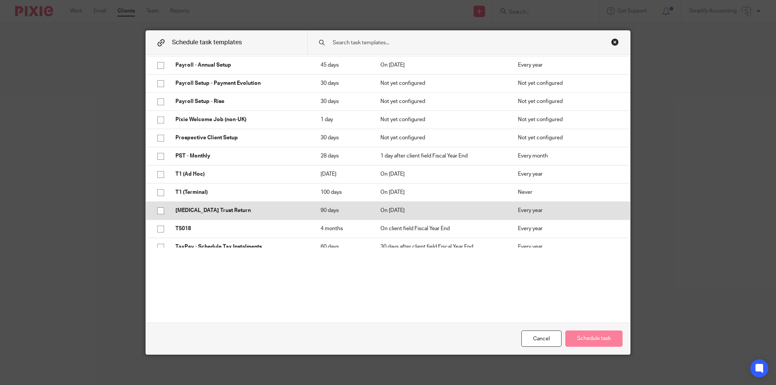
scroll to position [273, 0]
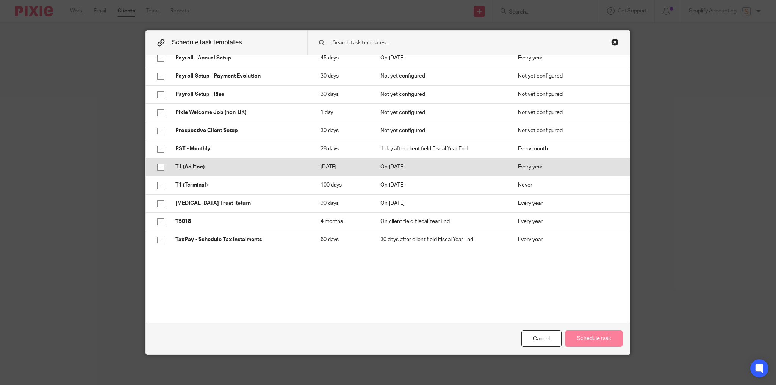
click at [158, 166] on input "checkbox" at bounding box center [160, 167] width 14 height 14
checkbox input "true"
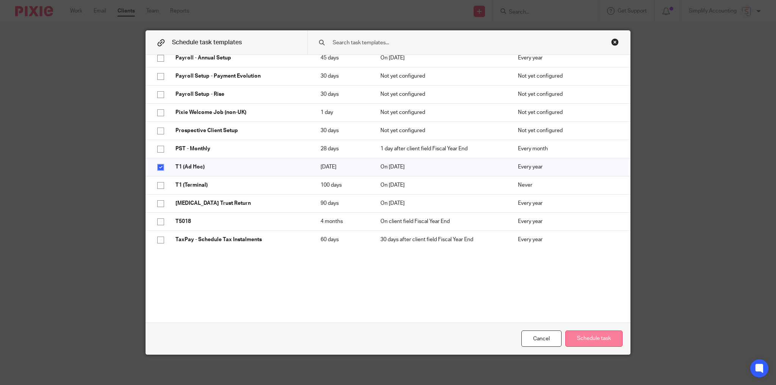
click at [575, 344] on button "Schedule task" at bounding box center [593, 339] width 57 height 16
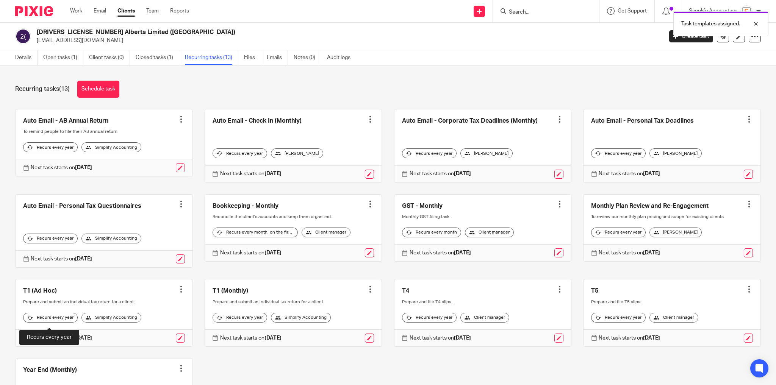
click at [72, 321] on div "Recurs every year" at bounding box center [50, 318] width 55 height 10
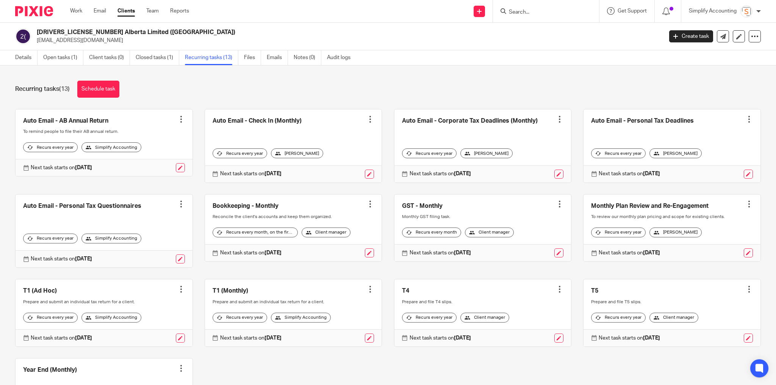
click at [177, 287] on div at bounding box center [181, 290] width 8 height 8
click at [149, 326] on button "Recalculate schedule" at bounding box center [150, 326] width 61 height 10
click at [178, 339] on link at bounding box center [180, 338] width 9 height 9
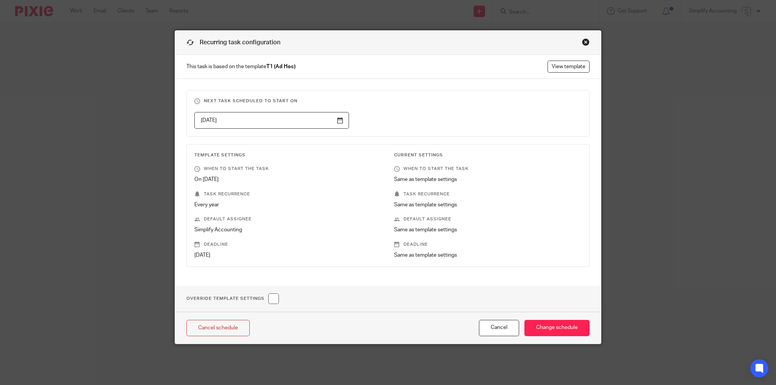
click at [269, 297] on input "checkbox" at bounding box center [273, 299] width 11 height 11
checkbox input "true"
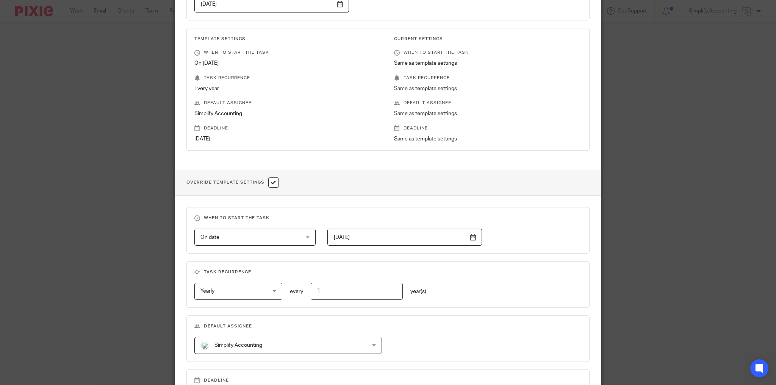
scroll to position [152, 0]
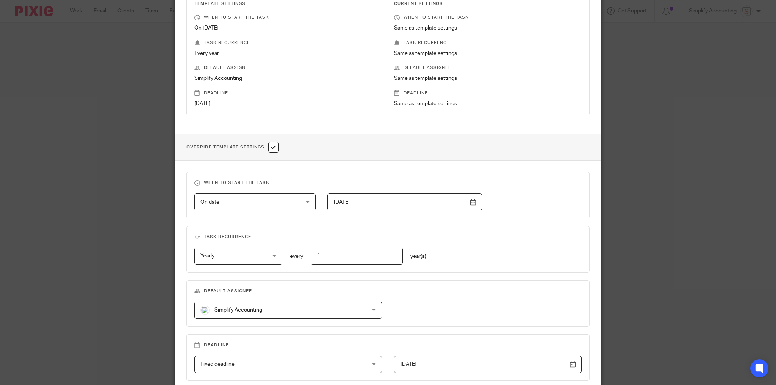
click at [270, 256] on div "Yearly Yearly" at bounding box center [238, 256] width 88 height 17
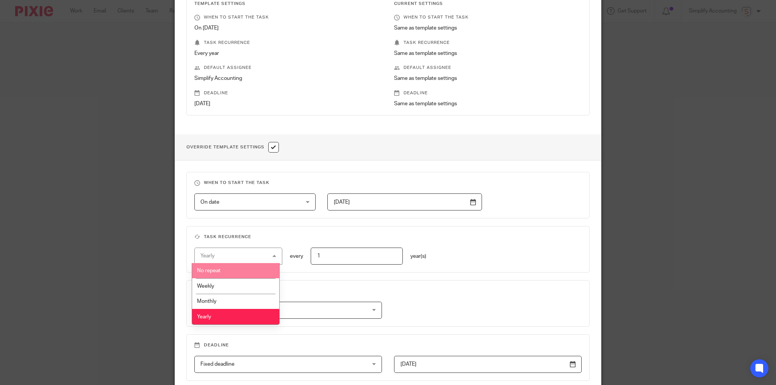
click at [260, 266] on li "No repeat" at bounding box center [236, 271] width 88 height 16
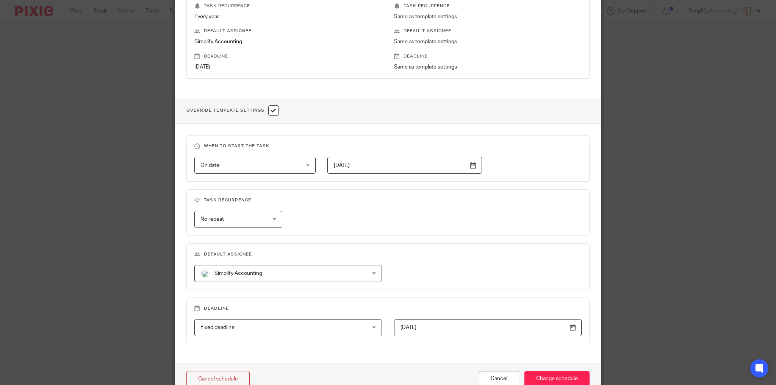
scroll to position [225, 0]
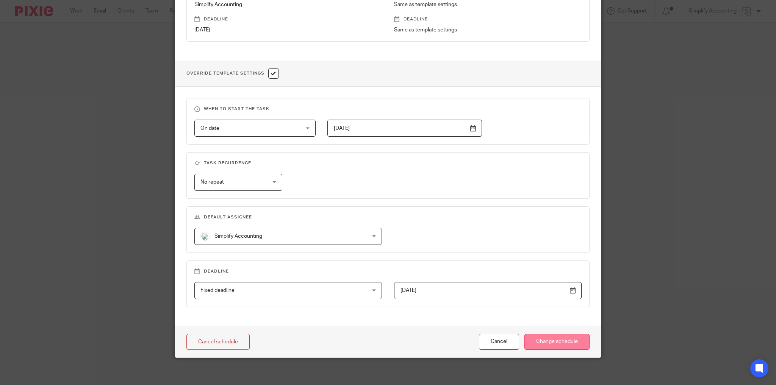
click at [544, 338] on input "Change schedule" at bounding box center [556, 342] width 65 height 16
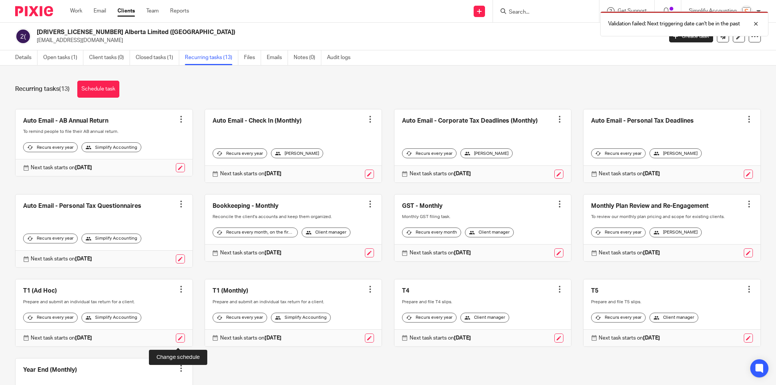
click at [178, 340] on link at bounding box center [180, 338] width 9 height 9
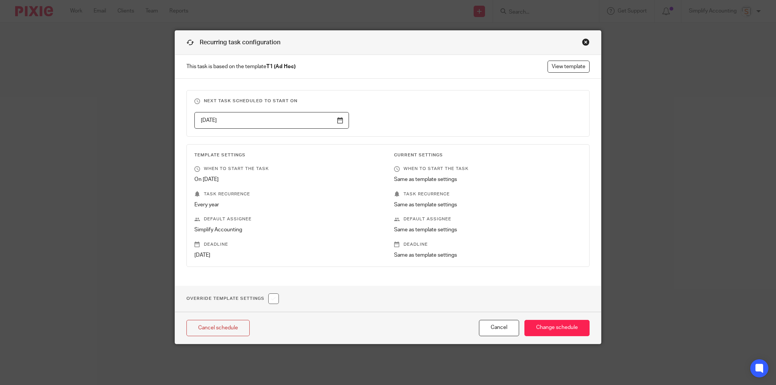
click at [274, 301] on input "checkbox" at bounding box center [273, 299] width 11 height 11
checkbox input "true"
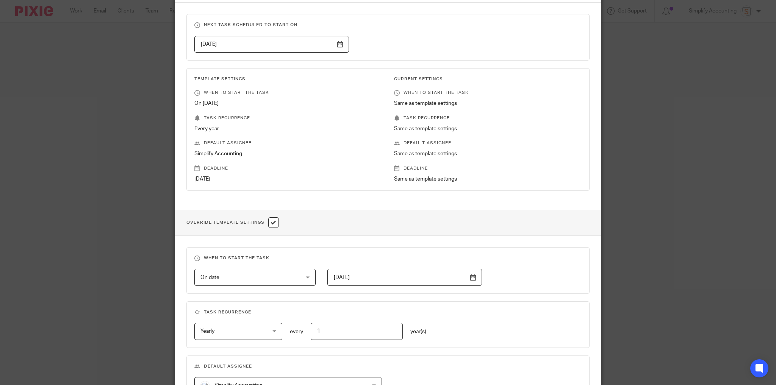
scroll to position [91, 0]
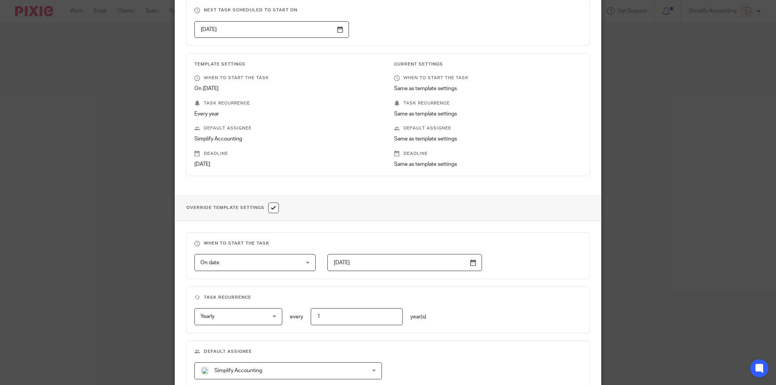
click at [393, 260] on input "[DATE]" at bounding box center [404, 262] width 155 height 17
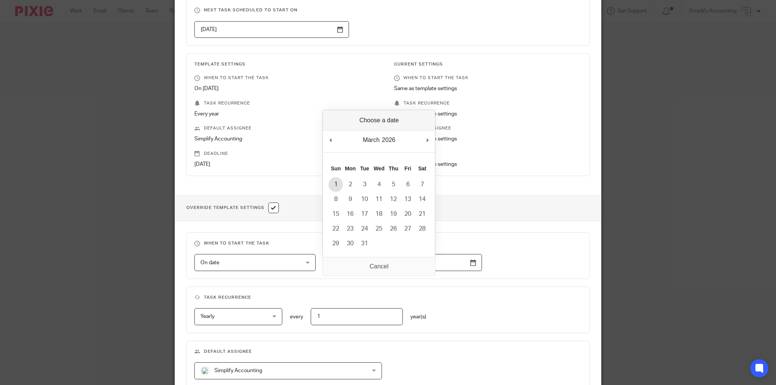
type input "2026-03-01"
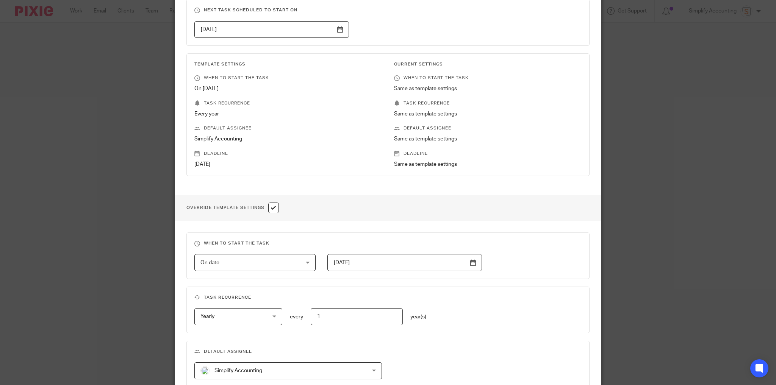
click at [275, 317] on div "Yearly Yearly" at bounding box center [238, 316] width 88 height 17
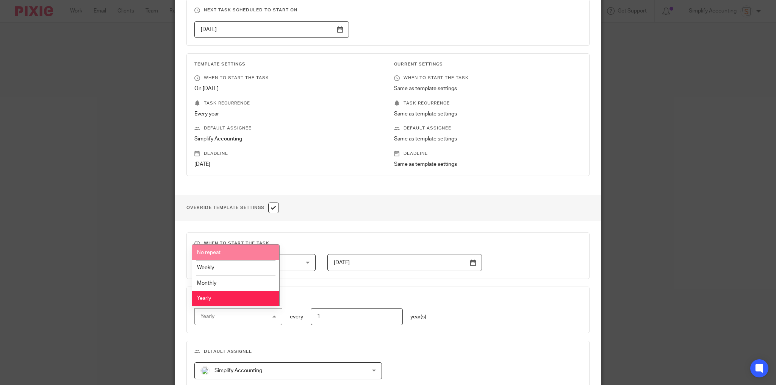
click at [244, 255] on li "No repeat" at bounding box center [236, 253] width 88 height 16
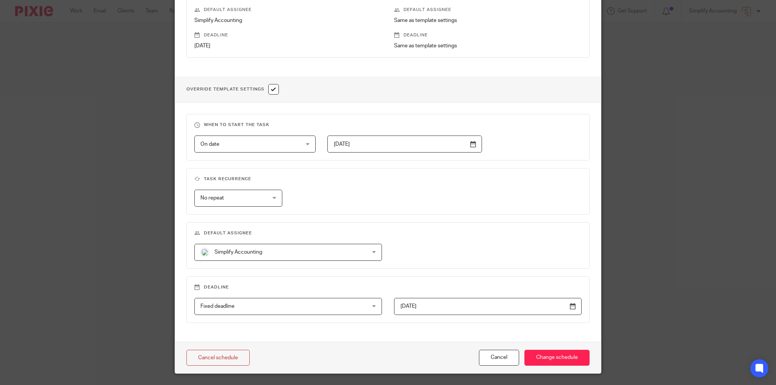
scroll to position [212, 0]
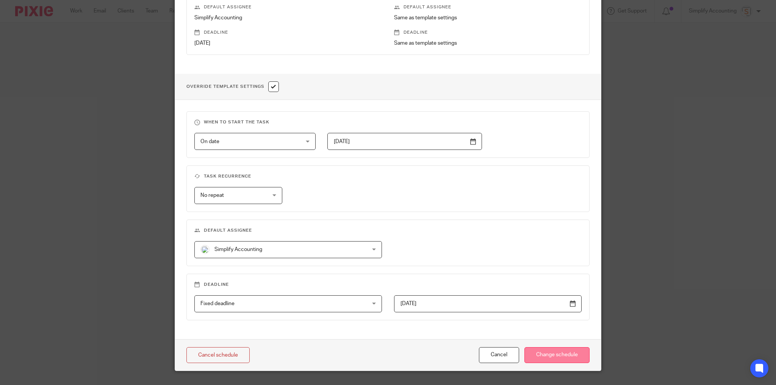
click at [549, 354] on input "Change schedule" at bounding box center [556, 355] width 65 height 16
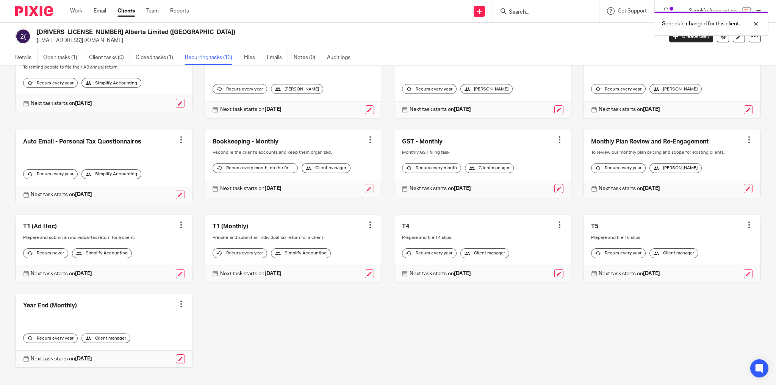
scroll to position [76, 0]
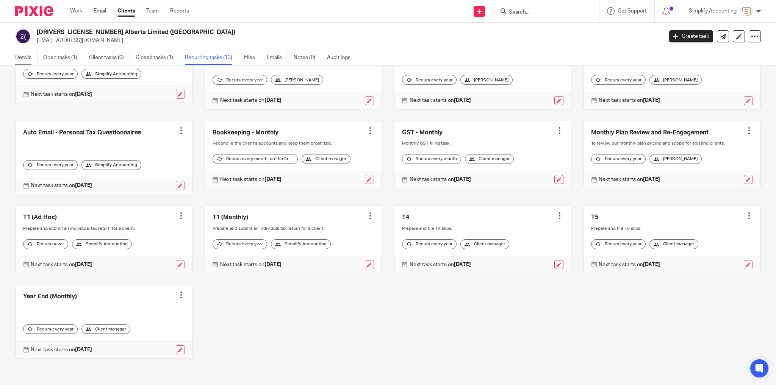
click at [28, 57] on link "Details" at bounding box center [26, 57] width 22 height 15
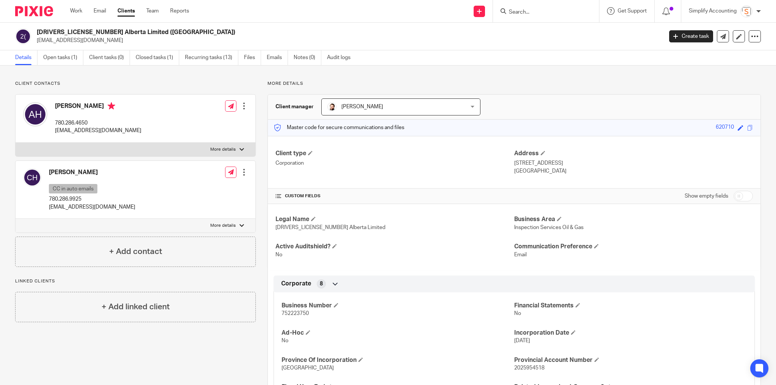
drag, startPoint x: 732, startPoint y: 199, endPoint x: 717, endPoint y: 197, distance: 14.4
click at [734, 199] on input "checkbox" at bounding box center [743, 196] width 19 height 11
checkbox input "true"
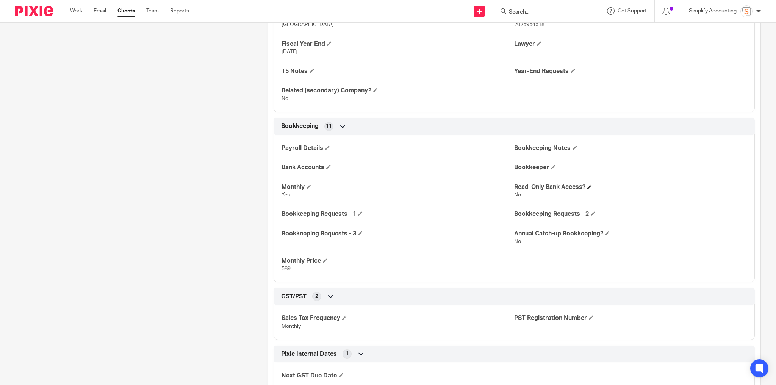
scroll to position [364, 0]
click at [551, 164] on span at bounding box center [553, 166] width 5 height 5
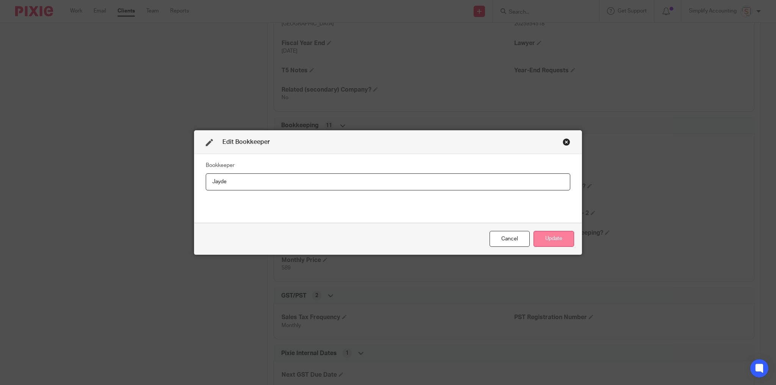
type input "Jayde"
click at [549, 243] on button "Update" at bounding box center [553, 239] width 41 height 16
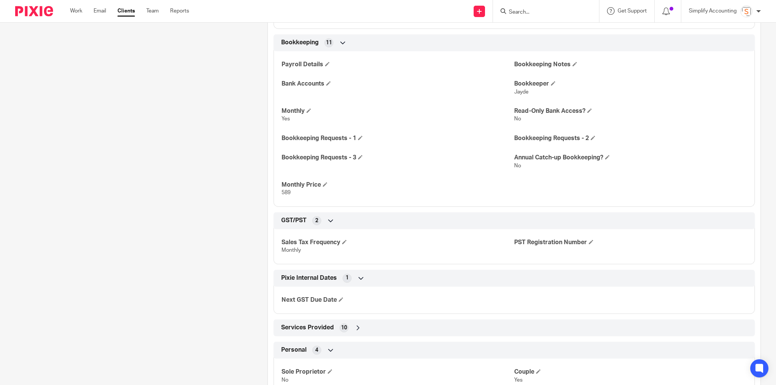
scroll to position [455, 0]
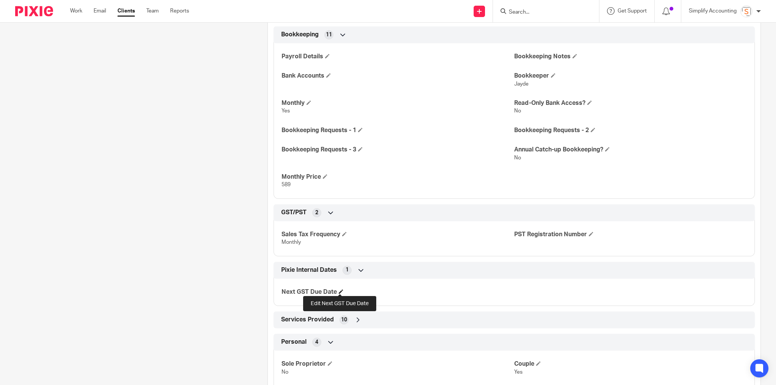
click at [339, 291] on span at bounding box center [341, 291] width 5 height 5
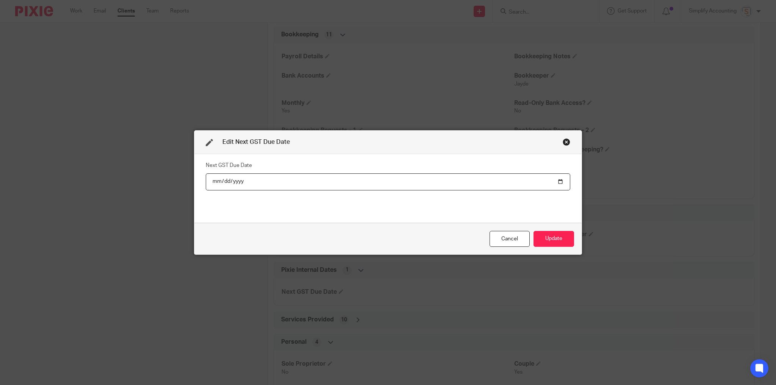
type input "2025-10-31"
click at [552, 244] on button "Update" at bounding box center [553, 239] width 41 height 16
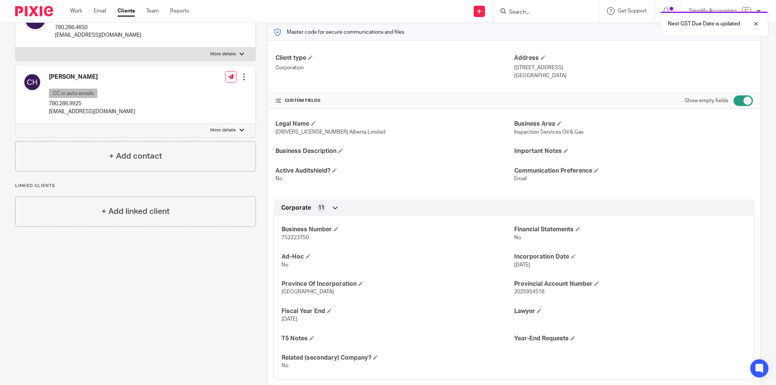
scroll to position [0, 0]
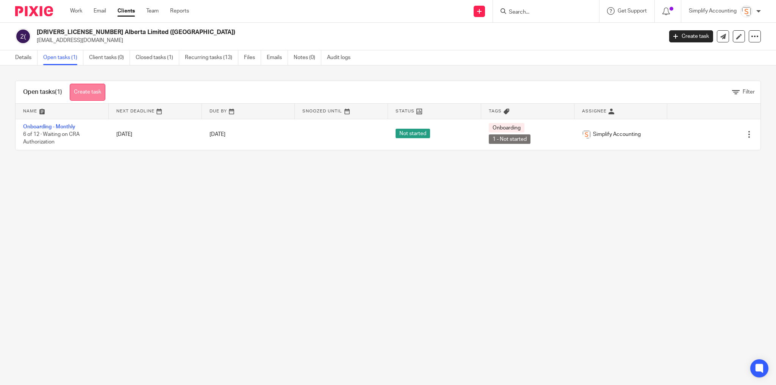
click at [95, 90] on link "Create task" at bounding box center [88, 92] width 36 height 17
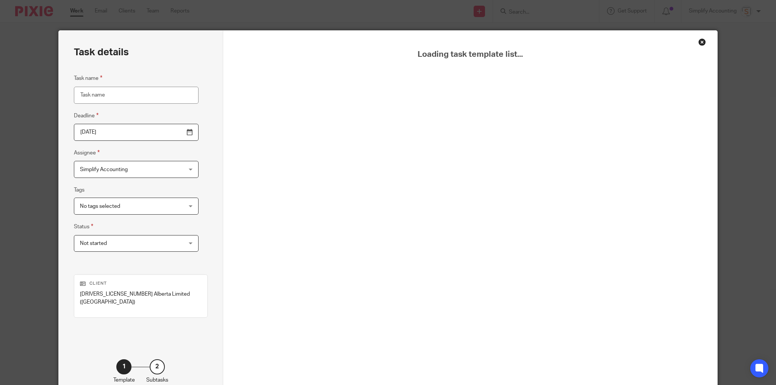
click at [701, 42] on div "Close this dialog window" at bounding box center [702, 42] width 8 height 8
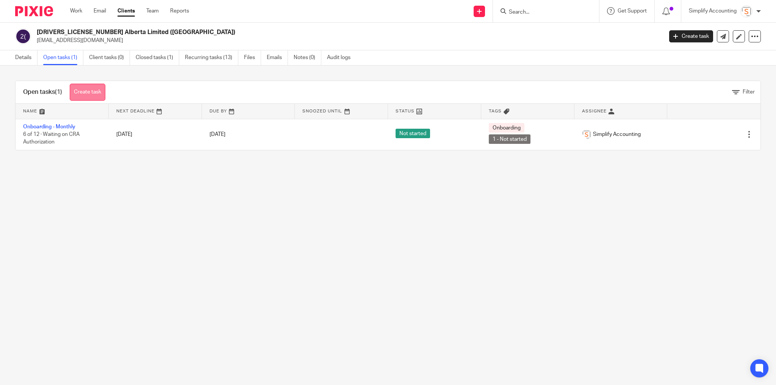
drag, startPoint x: 99, startPoint y: 91, endPoint x: 106, endPoint y: 94, distance: 7.7
click at [99, 91] on link "Create task" at bounding box center [88, 92] width 36 height 17
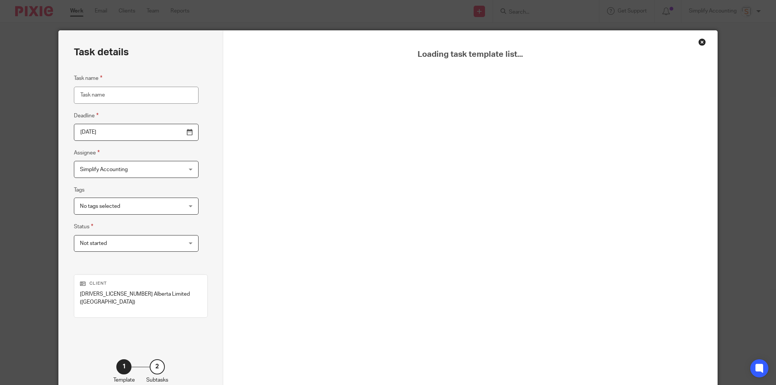
scroll to position [36, 0]
click at [701, 41] on div "Close this dialog window" at bounding box center [702, 42] width 8 height 8
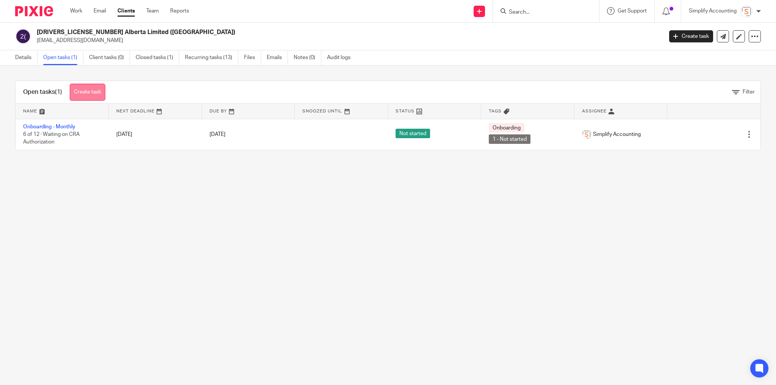
click at [99, 92] on link "Create task" at bounding box center [88, 92] width 36 height 17
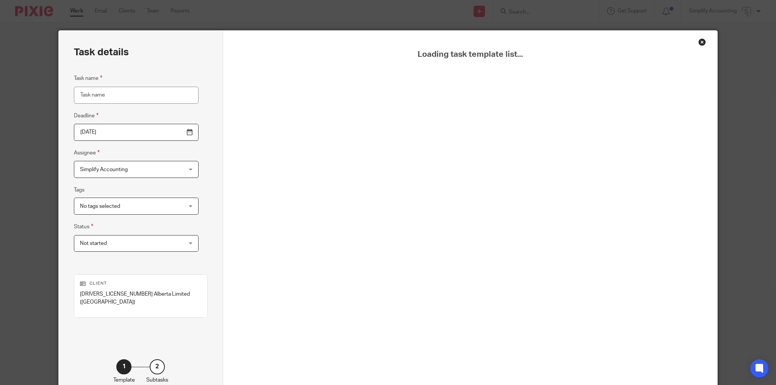
click at [701, 45] on div "Loading task template list..." at bounding box center [470, 215] width 494 height 369
click at [699, 42] on div "Close this dialog window" at bounding box center [702, 42] width 8 height 8
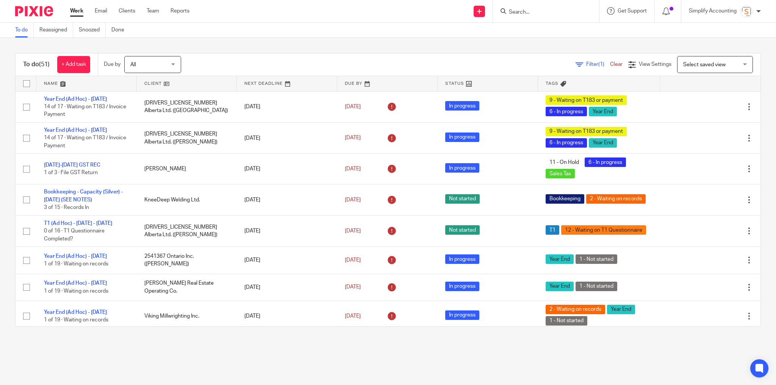
click at [531, 9] on input "Search" at bounding box center [542, 12] width 68 height 7
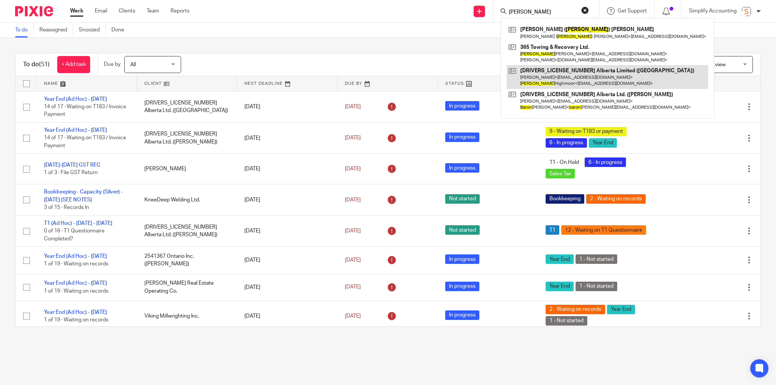
type input "aaron"
click at [543, 86] on link at bounding box center [608, 76] width 202 height 23
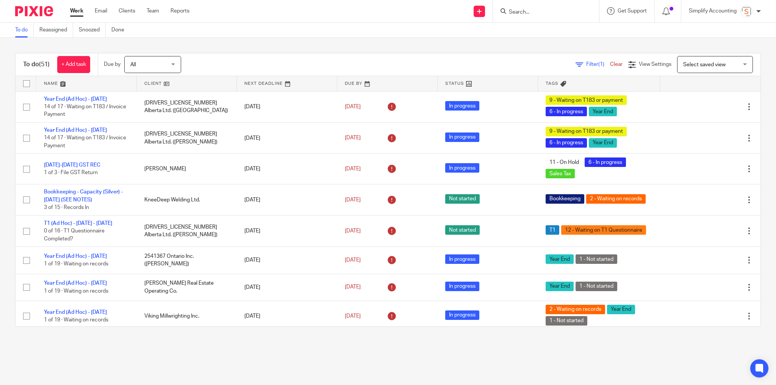
click at [516, 12] on input "Search" at bounding box center [542, 12] width 68 height 7
type input "259541"
click at [541, 37] on link at bounding box center [575, 35] width 136 height 23
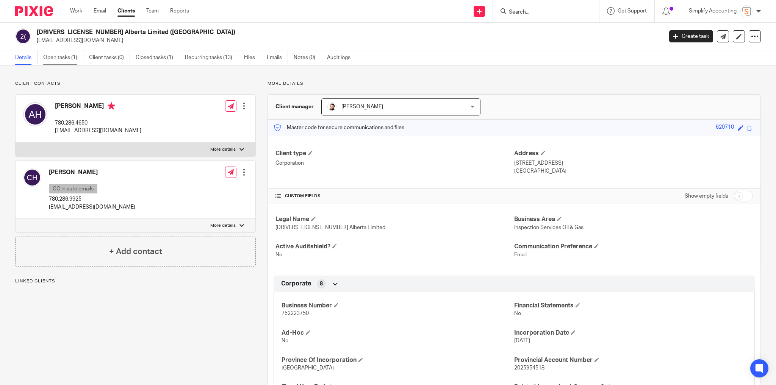
click at [59, 60] on link "Open tasks (1)" at bounding box center [63, 57] width 40 height 15
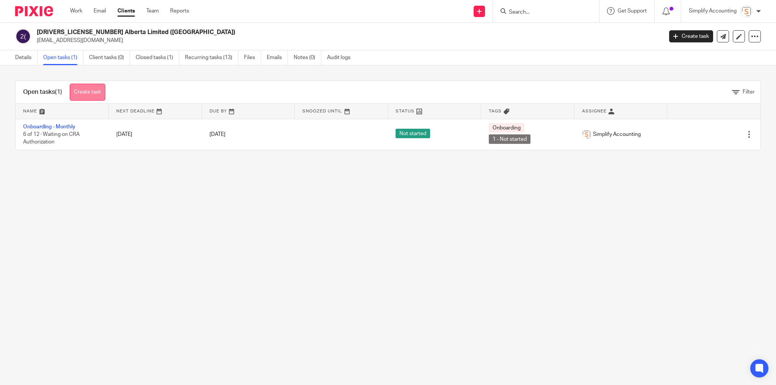
click at [92, 91] on link "Create task" at bounding box center [88, 92] width 36 height 17
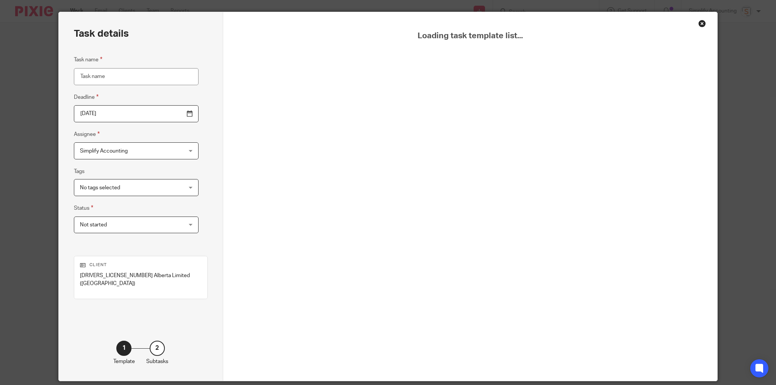
scroll to position [36, 0]
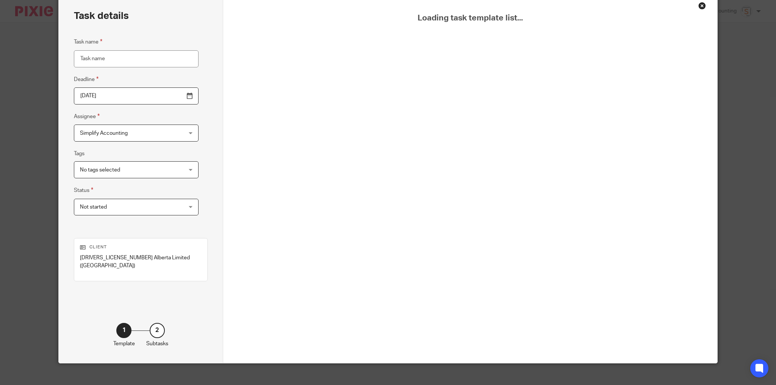
click at [116, 56] on input "Task name" at bounding box center [136, 58] width 125 height 17
type input "b"
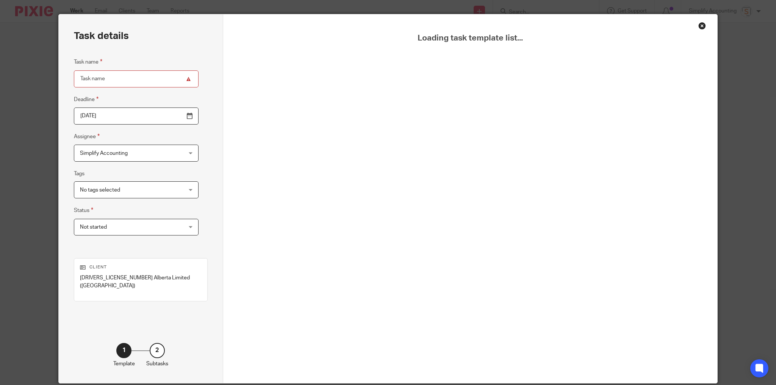
scroll to position [0, 0]
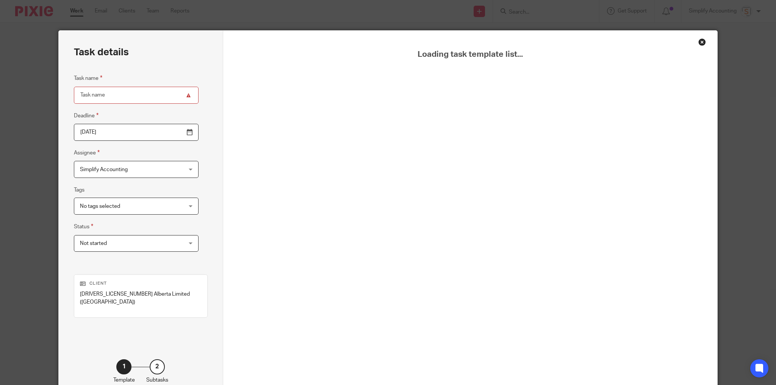
click at [700, 44] on div "Close this dialog window" at bounding box center [702, 42] width 8 height 8
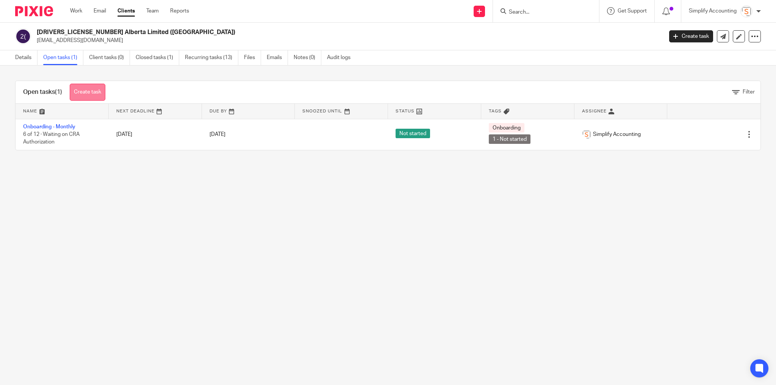
click at [93, 92] on link "Create task" at bounding box center [88, 92] width 36 height 17
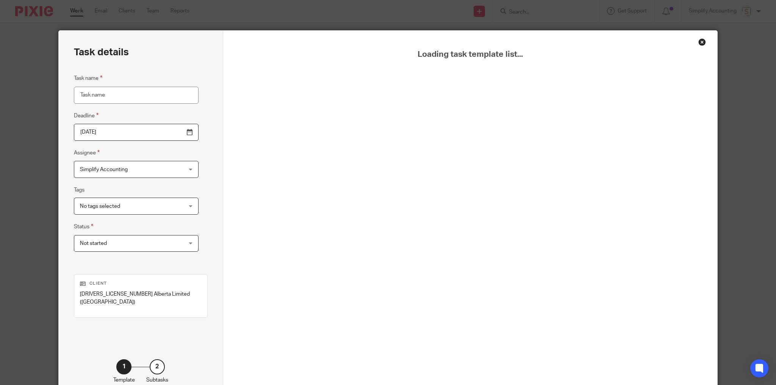
click at [699, 43] on div "Close this dialog window" at bounding box center [702, 42] width 8 height 8
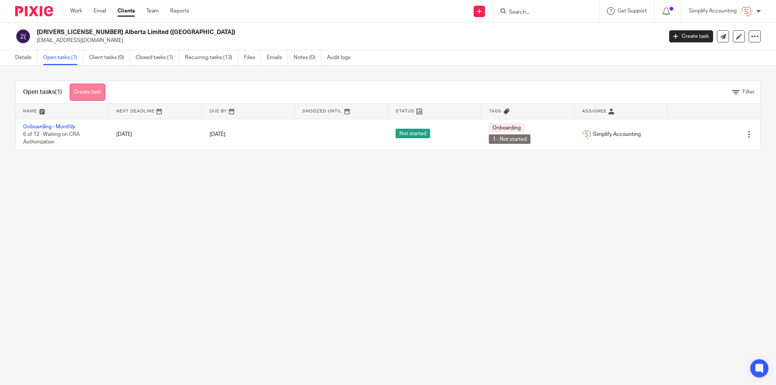
click at [89, 99] on link "Create task" at bounding box center [88, 92] width 36 height 17
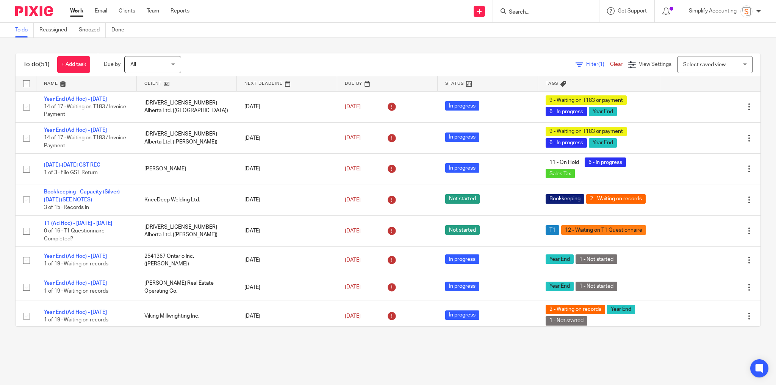
click at [518, 11] on input "Search" at bounding box center [542, 12] width 68 height 7
type input "8"
type input "780.296.5029"
click at [585, 9] on button "reset" at bounding box center [585, 10] width 8 height 8
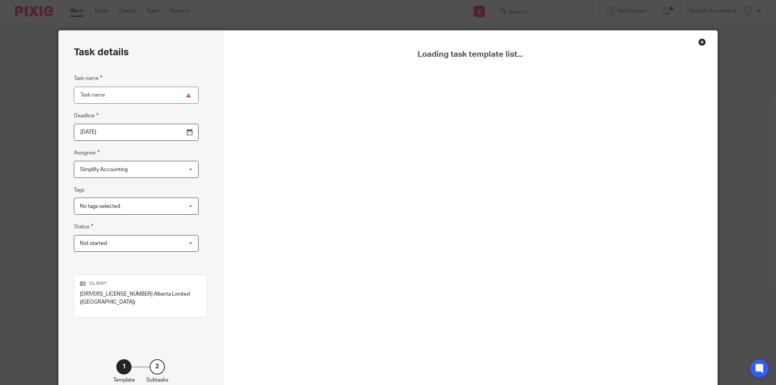
drag, startPoint x: 698, startPoint y: 40, endPoint x: 685, endPoint y: 41, distance: 13.3
click at [698, 40] on div "Close this dialog window" at bounding box center [702, 42] width 8 height 8
